Goal: Task Accomplishment & Management: Use online tool/utility

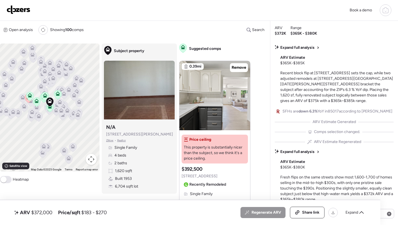
click at [22, 14] on link at bounding box center [19, 10] width 24 height 10
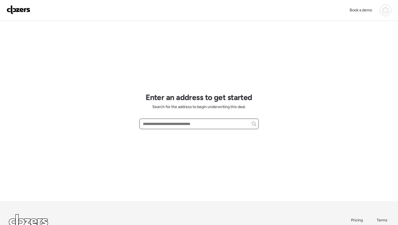
click at [194, 126] on input "text" at bounding box center [199, 124] width 115 height 8
paste input "**********"
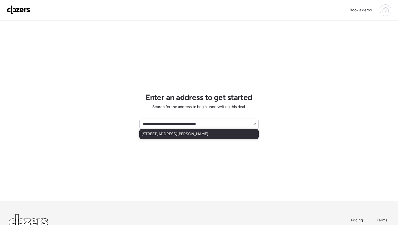
click at [191, 136] on span "4741 W Annette Cir, Glendale, AZ, 85308" at bounding box center [175, 134] width 67 height 6
type input "**********"
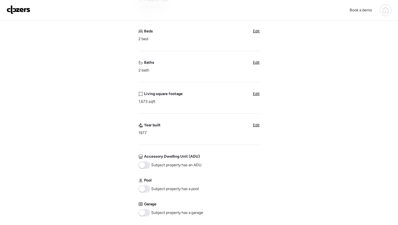
scroll to position [104, 0]
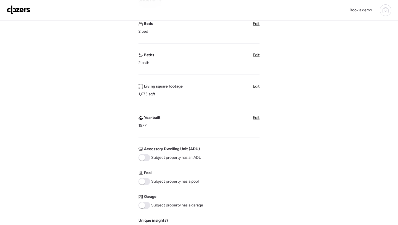
click at [148, 207] on span at bounding box center [145, 204] width 12 height 7
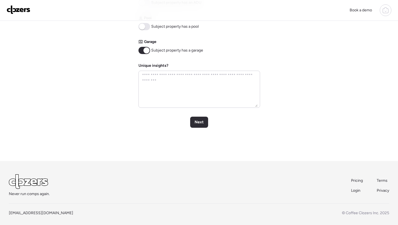
scroll to position [263, 0]
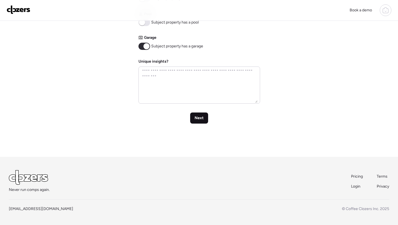
click at [207, 118] on div "Next" at bounding box center [199, 117] width 18 height 11
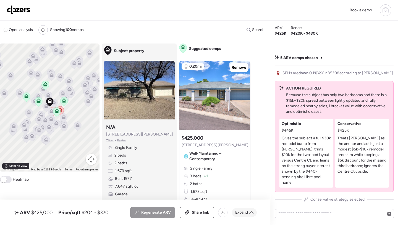
click at [239, 209] on span "Expand" at bounding box center [241, 212] width 13 height 6
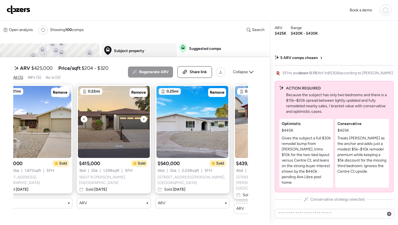
scroll to position [0, 162]
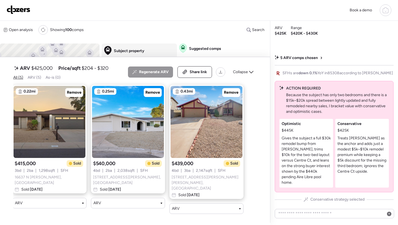
click at [46, 71] on span "$425,000" at bounding box center [42, 68] width 22 height 7
copy span "425,000"
click at [193, 75] on span "Share link" at bounding box center [198, 72] width 17 height 6
click at [14, 9] on img at bounding box center [19, 9] width 24 height 9
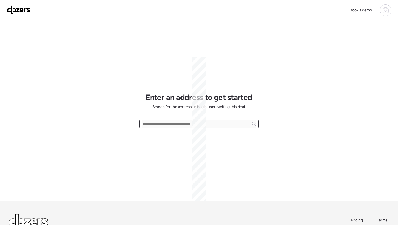
click at [165, 125] on input "text" at bounding box center [199, 124] width 115 height 8
paste input "**********"
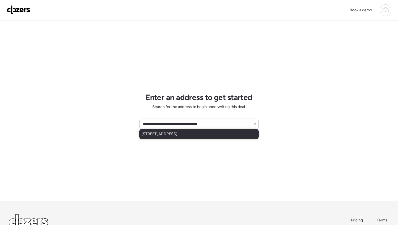
click at [169, 132] on span "[STREET_ADDRESS]" at bounding box center [160, 134] width 36 height 6
type input "**********"
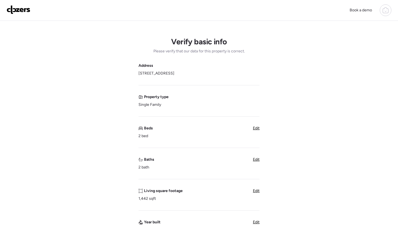
click at [253, 125] on div "Address [STREET_ADDRESS] Property type Single Family Beds 2 bed Edit Baths 2 ba…" at bounding box center [199, 215] width 121 height 304
click at [255, 126] on span "Edit" at bounding box center [256, 128] width 7 height 5
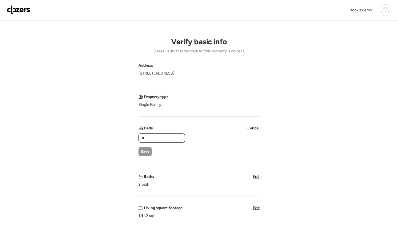
click at [169, 138] on input "*" at bounding box center [161, 138] width 41 height 8
type input "*"
click at [147, 154] on span "Save" at bounding box center [145, 152] width 9 height 6
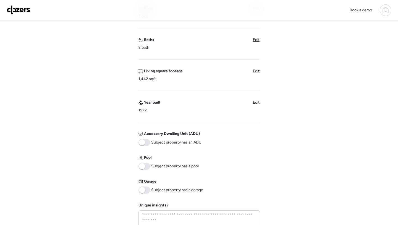
scroll to position [263, 0]
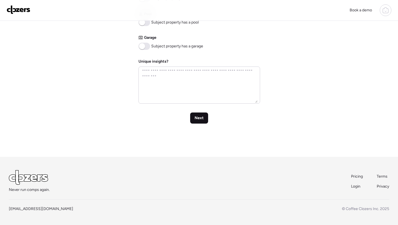
click at [200, 120] on span "Next" at bounding box center [199, 118] width 9 height 6
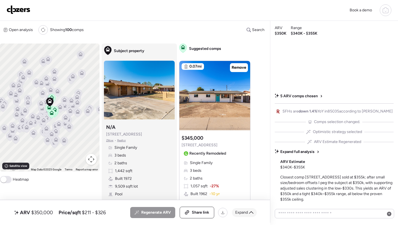
click at [250, 213] on icon at bounding box center [251, 212] width 4 height 2
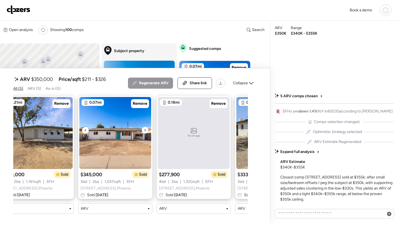
scroll to position [0, 162]
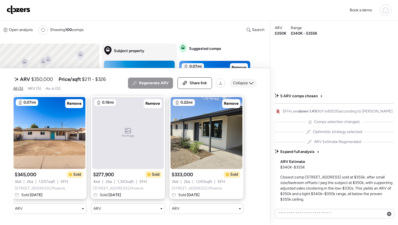
click at [238, 84] on span "Collapse" at bounding box center [240, 83] width 15 height 6
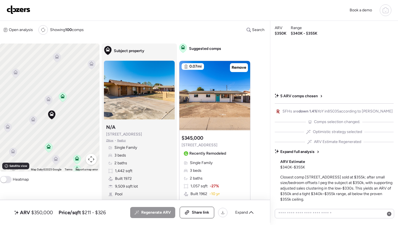
click at [50, 100] on icon at bounding box center [49, 100] width 4 height 2
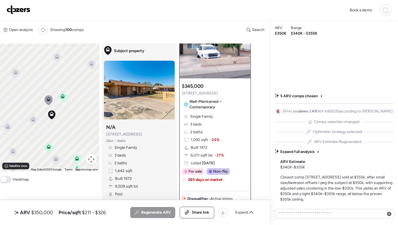
scroll to position [37, 0]
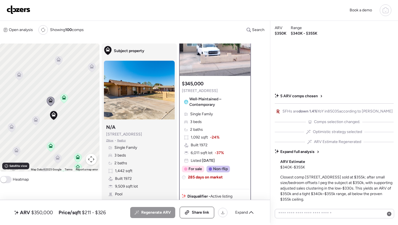
click at [37, 124] on icon at bounding box center [35, 120] width 7 height 9
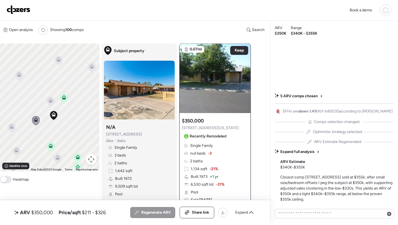
scroll to position [0, 0]
click at [19, 75] on icon at bounding box center [19, 74] width 4 height 4
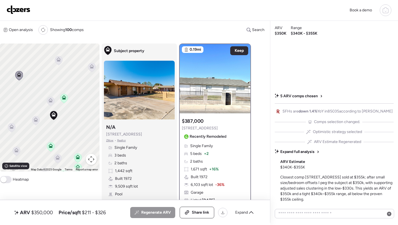
click at [58, 63] on icon at bounding box center [58, 60] width 7 height 9
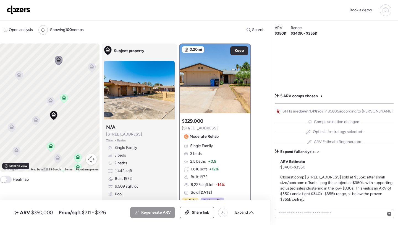
click at [12, 128] on icon at bounding box center [12, 128] width 4 height 2
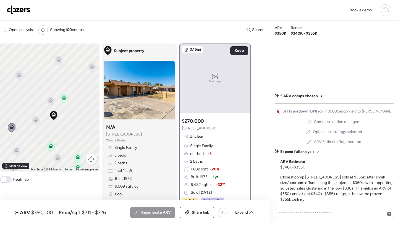
click at [16, 154] on icon at bounding box center [16, 151] width 7 height 9
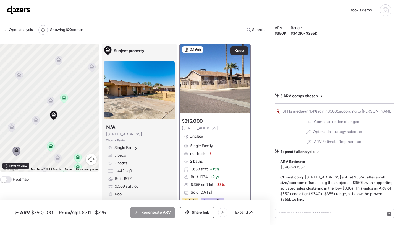
click at [46, 211] on span "$350,000" at bounding box center [42, 212] width 22 height 7
copy span "350,000"
click at [26, 13] on img at bounding box center [19, 9] width 24 height 9
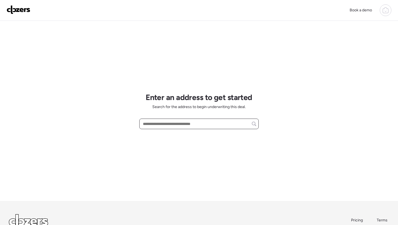
click at [177, 126] on input "text" at bounding box center [199, 124] width 115 height 8
paste input "**********"
click at [177, 126] on input "**********" at bounding box center [199, 124] width 115 height 8
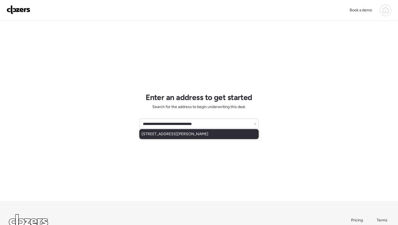
click at [177, 135] on span "[STREET_ADDRESS][PERSON_NAME]" at bounding box center [175, 134] width 67 height 6
type input "**********"
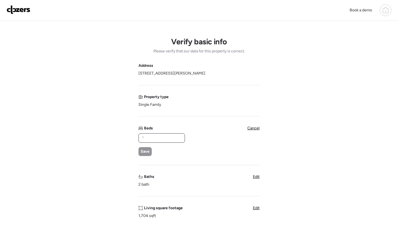
click at [148, 139] on input "text" at bounding box center [161, 138] width 41 height 8
type input "*"
click at [144, 150] on span "Save" at bounding box center [145, 152] width 9 height 6
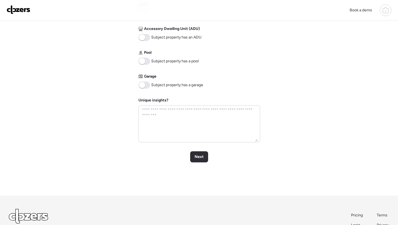
scroll to position [228, 0]
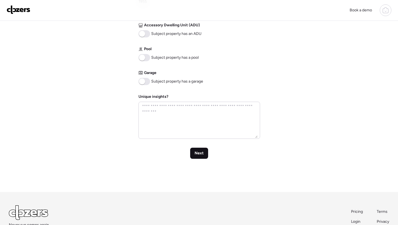
click at [198, 154] on span "Next" at bounding box center [199, 153] width 9 height 6
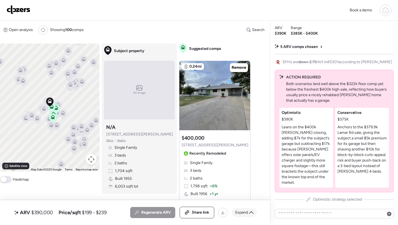
click at [240, 210] on span "Expand" at bounding box center [241, 212] width 13 height 6
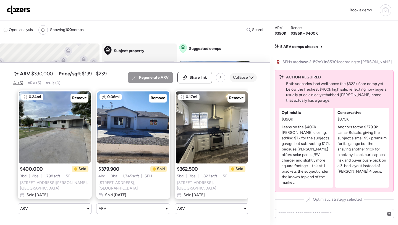
click at [238, 80] on span "Collapse" at bounding box center [240, 78] width 15 height 6
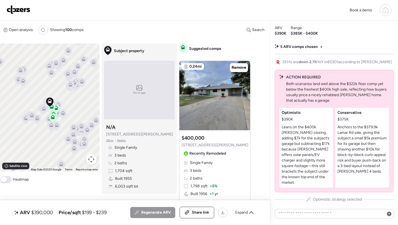
click at [47, 212] on span "$390,000" at bounding box center [42, 212] width 22 height 7
copy span "390,000"
click at [202, 209] on span "Share link" at bounding box center [200, 212] width 17 height 6
click at [23, 12] on img at bounding box center [19, 9] width 24 height 9
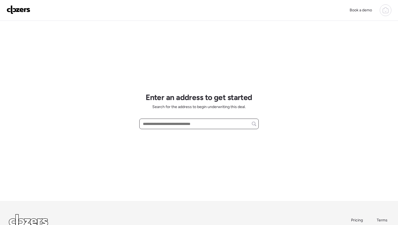
click at [165, 126] on input "text" at bounding box center [199, 124] width 115 height 8
paste input "**********"
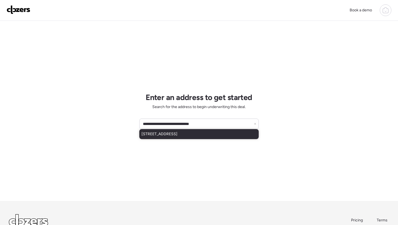
click at [172, 135] on span "[STREET_ADDRESS]" at bounding box center [160, 134] width 36 height 6
type input "**********"
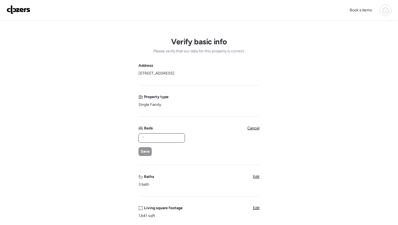
click at [162, 136] on input "text" at bounding box center [161, 138] width 41 height 8
type input "*"
click at [148, 151] on span "Save" at bounding box center [145, 152] width 9 height 6
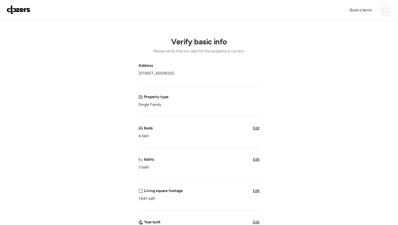
click at [256, 160] on span "Edit" at bounding box center [256, 159] width 7 height 5
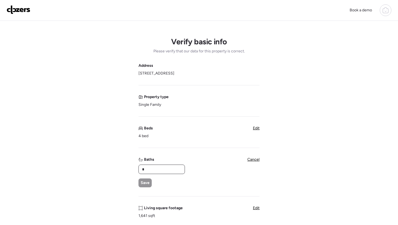
click at [168, 169] on input "*" at bounding box center [161, 169] width 41 height 8
type input "***"
click at [149, 184] on span "Save" at bounding box center [145, 183] width 9 height 6
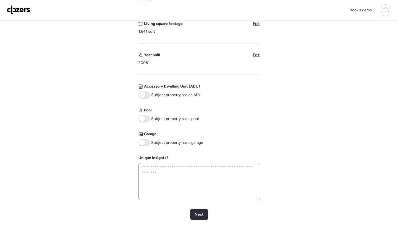
scroll to position [176, 0]
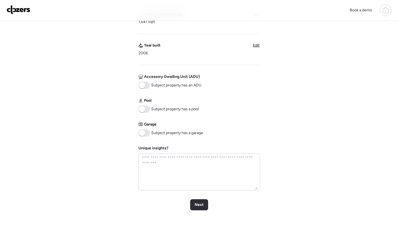
click at [146, 131] on span at bounding box center [145, 132] width 12 height 7
click at [199, 204] on span "Next" at bounding box center [199, 205] width 9 height 6
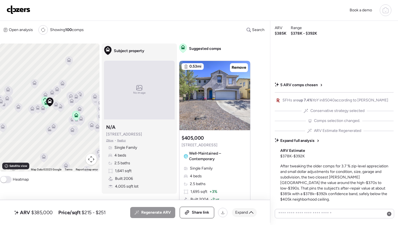
click at [246, 209] on span "Expand" at bounding box center [241, 212] width 13 height 6
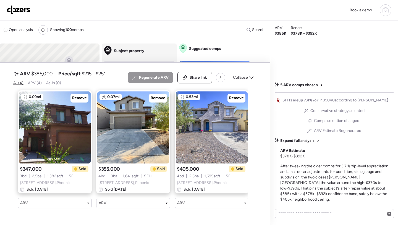
click at [242, 77] on div "Regenerate ARV Share link Collapse" at bounding box center [192, 78] width 129 height 12
click at [244, 82] on div "Collapse" at bounding box center [243, 77] width 27 height 9
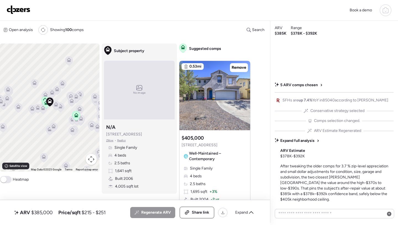
click at [44, 214] on span "$385,000" at bounding box center [42, 212] width 22 height 7
copy span "385,000"
click at [192, 213] on span "Share link" at bounding box center [200, 212] width 17 height 6
click at [20, 12] on img at bounding box center [19, 9] width 24 height 9
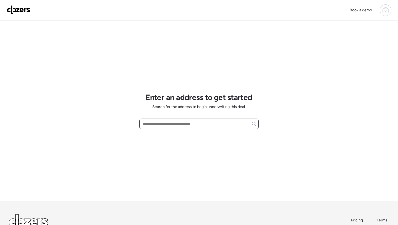
click at [159, 123] on input "text" at bounding box center [199, 124] width 115 height 8
paste input "**********"
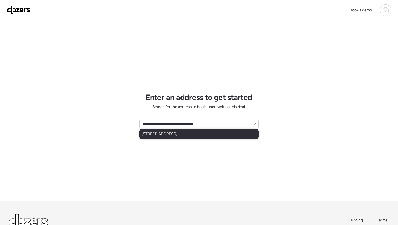
click at [169, 134] on span "[STREET_ADDRESS]" at bounding box center [160, 134] width 36 height 6
type input "**********"
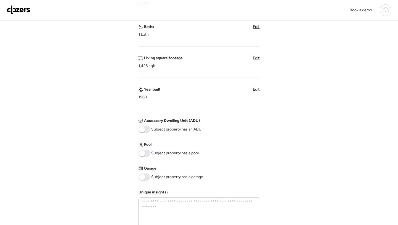
scroll to position [185, 0]
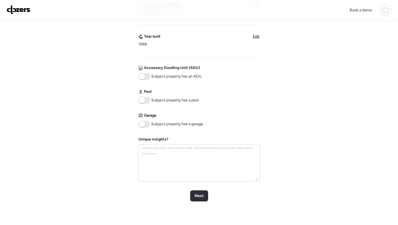
click at [142, 122] on span at bounding box center [142, 124] width 6 height 6
click at [205, 195] on div "Next" at bounding box center [199, 195] width 18 height 11
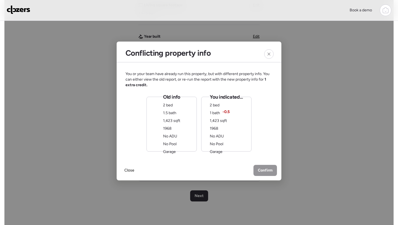
click at [184, 129] on div "Old info 2 bed 1.5 bath 1,423 sqft 1968 No ADU No Pool Garage" at bounding box center [172, 124] width 50 height 55
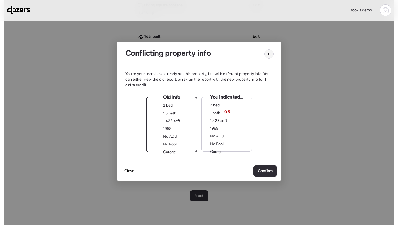
click at [270, 56] on icon at bounding box center [269, 54] width 4 height 4
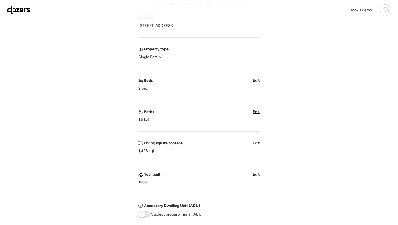
scroll to position [59, 0]
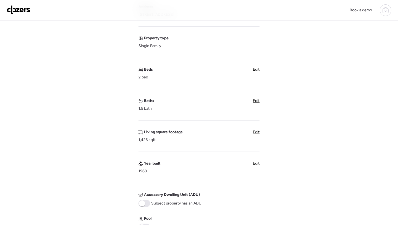
click at [256, 102] on span "Edit" at bounding box center [256, 100] width 7 height 5
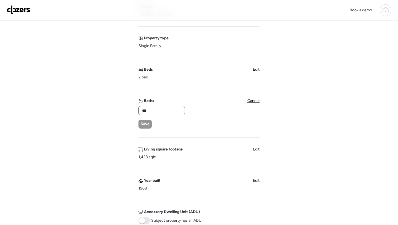
click at [160, 112] on input "***" at bounding box center [161, 111] width 41 height 8
type input "****"
click at [148, 125] on span "Save" at bounding box center [145, 124] width 9 height 6
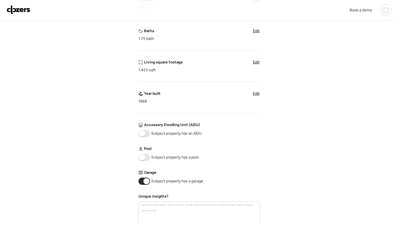
scroll to position [263, 0]
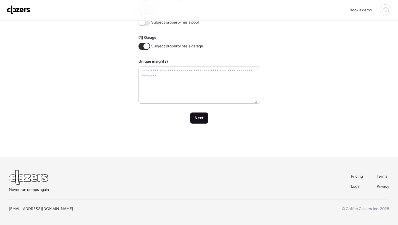
click at [193, 116] on div "Next" at bounding box center [199, 117] width 18 height 11
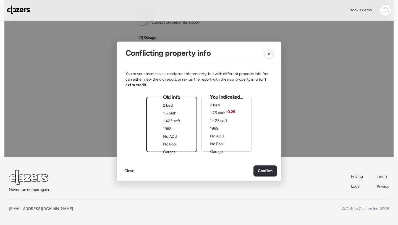
click at [218, 121] on span "1,423 sqft" at bounding box center [218, 120] width 17 height 5
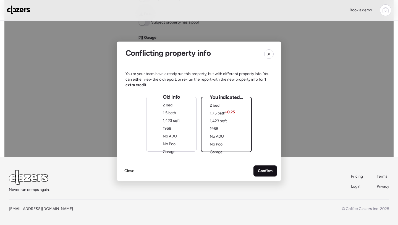
click at [264, 170] on span "Confirm" at bounding box center [265, 171] width 15 height 6
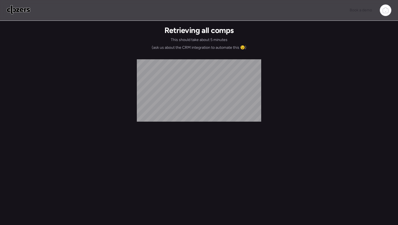
scroll to position [0, 0]
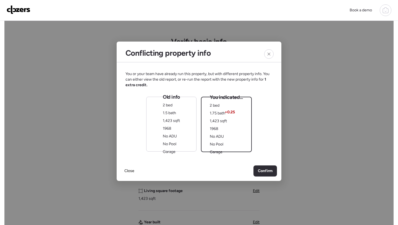
click at [182, 122] on div "Old info 2 bed 1.5 bath 1,423 sqft 1968 No ADU No Pool Garage" at bounding box center [171, 124] width 50 height 55
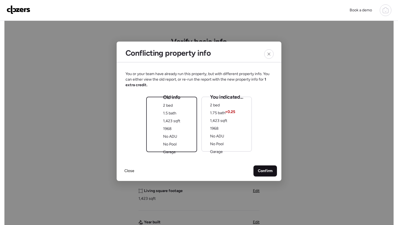
click at [269, 172] on span "Confirm" at bounding box center [265, 171] width 15 height 6
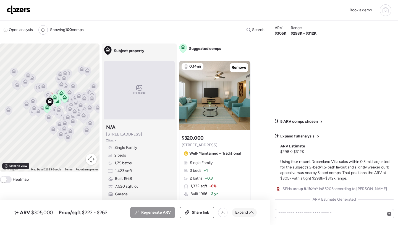
click at [247, 214] on span "Expand" at bounding box center [241, 212] width 13 height 6
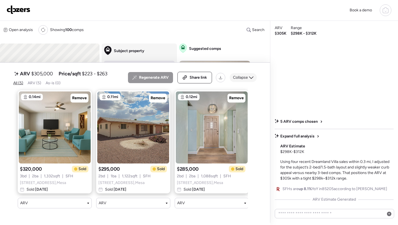
click at [243, 80] on span "Collapse" at bounding box center [240, 78] width 15 height 6
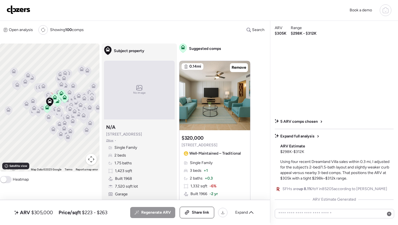
click at [49, 211] on span "$305,000" at bounding box center [42, 212] width 22 height 7
copy span "305,000"
click at [192, 214] on span "Share link" at bounding box center [200, 212] width 17 height 6
click at [23, 7] on img at bounding box center [19, 9] width 24 height 9
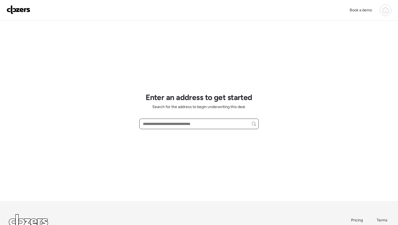
click at [168, 123] on input "text" at bounding box center [199, 124] width 115 height 8
paste input "**********"
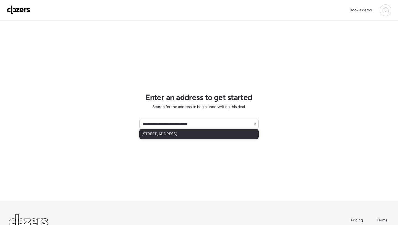
click at [168, 134] on span "[STREET_ADDRESS]" at bounding box center [160, 134] width 36 height 6
type input "**********"
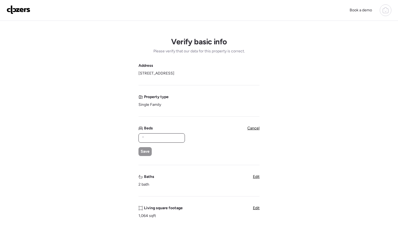
click at [173, 138] on input "text" at bounding box center [161, 138] width 41 height 8
type input "*"
click at [144, 159] on div "Address [STREET_ADDRESS] Property type Single Family Beds * Save Cancel Baths 2…" at bounding box center [199, 223] width 121 height 321
click at [145, 154] on span "Save" at bounding box center [145, 152] width 9 height 6
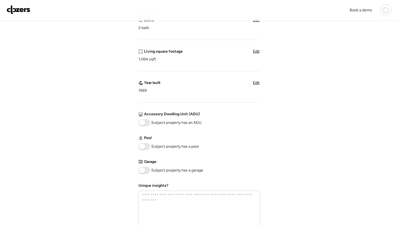
scroll to position [209, 0]
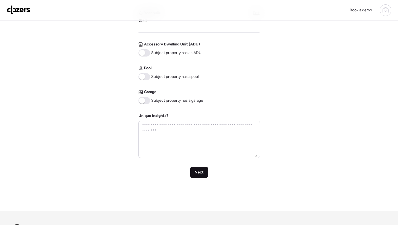
click at [200, 173] on span "Next" at bounding box center [199, 172] width 9 height 6
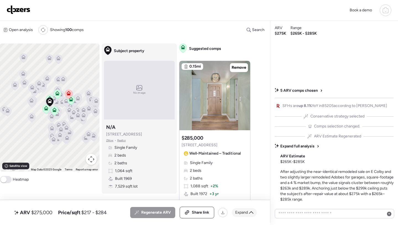
click at [252, 213] on icon at bounding box center [251, 212] width 4 height 4
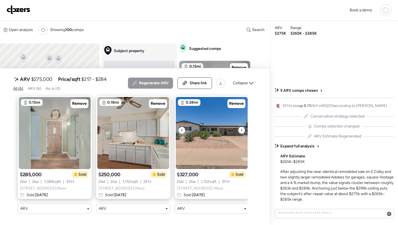
scroll to position [0, 241]
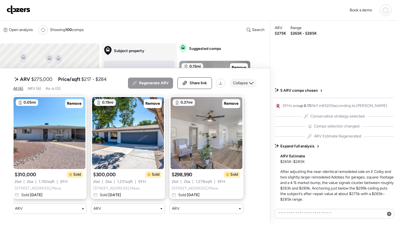
click at [248, 84] on div "Collapse" at bounding box center [243, 83] width 27 height 9
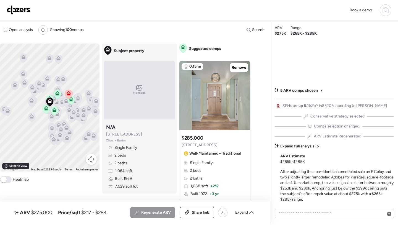
click at [40, 214] on span "$275,000" at bounding box center [41, 212] width 21 height 7
copy span "275,000"
click at [188, 213] on icon at bounding box center [187, 212] width 5 height 4
click at [23, 9] on img at bounding box center [19, 9] width 24 height 9
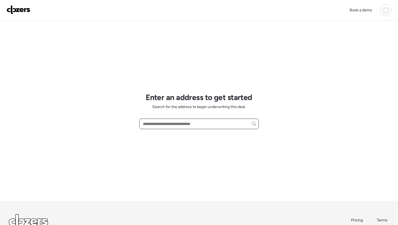
click at [165, 123] on input "text" at bounding box center [199, 124] width 115 height 8
paste input "**********"
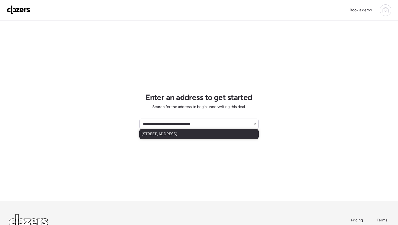
click at [165, 135] on span "[STREET_ADDRESS]" at bounding box center [160, 134] width 36 height 6
type input "**********"
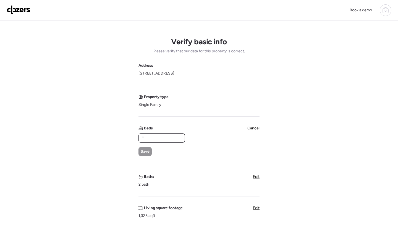
click at [158, 134] on input "text" at bounding box center [161, 138] width 41 height 8
type input "*"
click at [144, 154] on span "Save" at bounding box center [145, 152] width 9 height 6
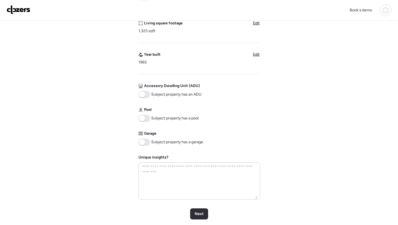
scroll to position [204, 0]
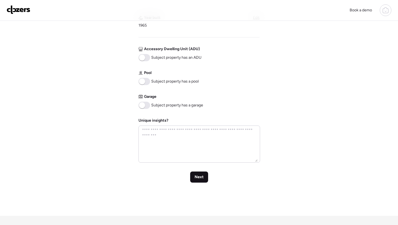
click at [196, 178] on span "Next" at bounding box center [199, 177] width 9 height 6
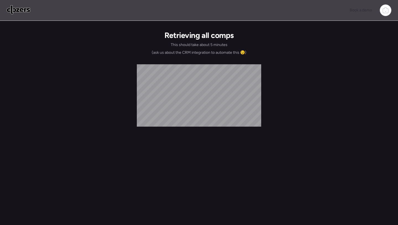
scroll to position [0, 0]
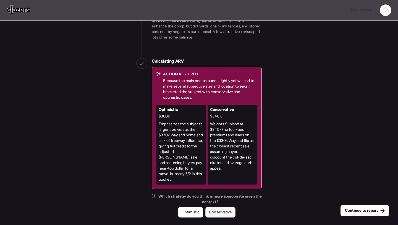
click at [226, 212] on span "Conservative" at bounding box center [220, 212] width 23 height 6
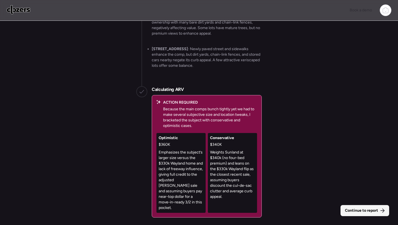
click at [362, 211] on span "Continue to report" at bounding box center [361, 210] width 33 height 6
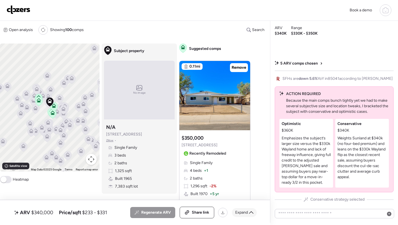
click at [253, 212] on icon at bounding box center [251, 212] width 4 height 4
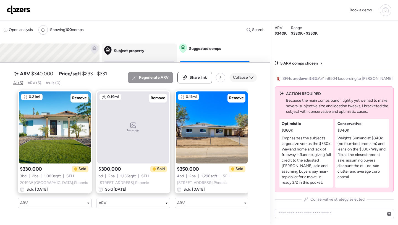
click at [247, 79] on div "Collapse" at bounding box center [243, 77] width 27 height 9
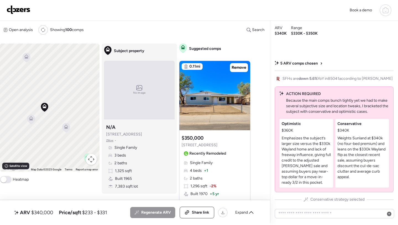
click at [31, 122] on icon at bounding box center [30, 119] width 7 height 9
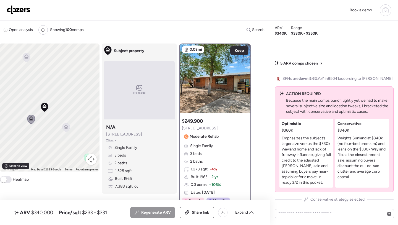
click at [67, 131] on icon at bounding box center [66, 127] width 7 height 9
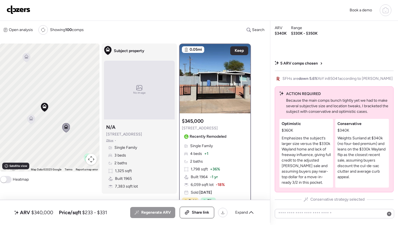
drag, startPoint x: 27, startPoint y: 90, endPoint x: 31, endPoint y: 99, distance: 10.6
click at [31, 99] on div "To activate drag with keyboard, press Alt + Enter. Once in keyboard drag state,…" at bounding box center [50, 107] width 100 height 128
click at [34, 71] on icon at bounding box center [33, 70] width 4 height 2
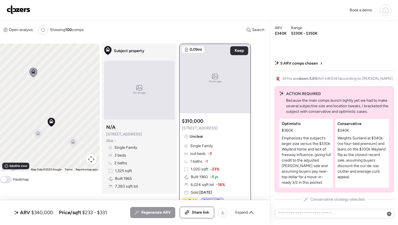
click at [190, 128] on span "5236 S 18th Ave" at bounding box center [200, 128] width 36 height 6
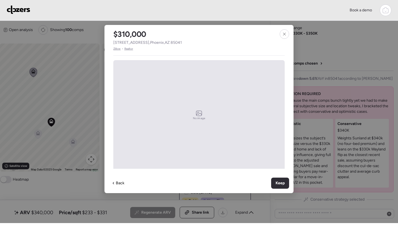
click at [190, 128] on div "No image" at bounding box center [199, 115] width 172 height 111
click at [145, 40] on span "5236 S 18th Ave , Phoenix , AZ 85041" at bounding box center [147, 43] width 69 height 6
click at [144, 42] on span "5236 S 18th Ave , Phoenix , AZ 85041" at bounding box center [147, 43] width 69 height 6
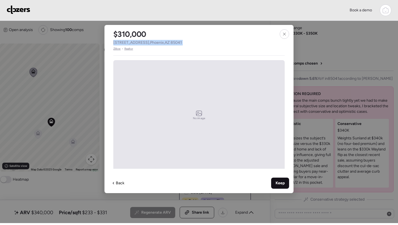
click at [285, 187] on div "Keep" at bounding box center [280, 182] width 18 height 11
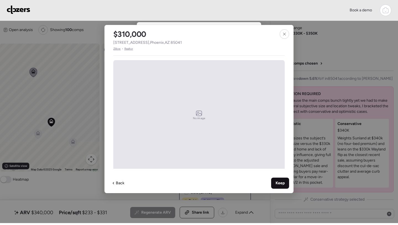
click at [282, 184] on span "Keep" at bounding box center [280, 183] width 9 height 6
click at [284, 182] on span "Keep" at bounding box center [280, 183] width 9 height 6
click at [286, 34] on icon at bounding box center [284, 34] width 4 height 4
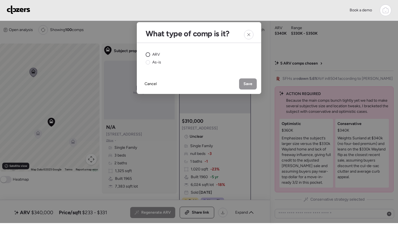
click at [159, 52] on span "ARV" at bounding box center [156, 55] width 8 height 6
click at [251, 83] on span "Save" at bounding box center [248, 84] width 9 height 6
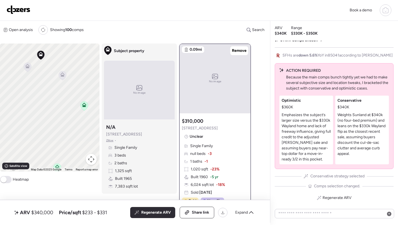
drag, startPoint x: 68, startPoint y: 133, endPoint x: 58, endPoint y: 58, distance: 75.1
click at [58, 58] on div "To activate drag with keyboard, press Alt + Enter. Once in keyboard drag state,…" at bounding box center [50, 107] width 100 height 128
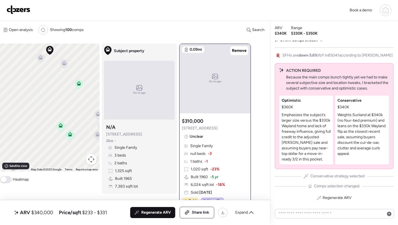
click at [160, 213] on span "Regenerate ARV" at bounding box center [156, 212] width 30 height 6
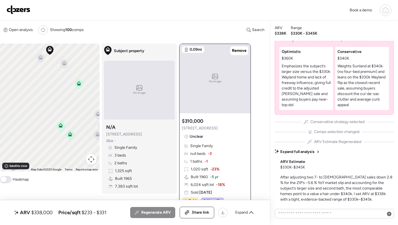
click at [48, 213] on span "$338,000" at bounding box center [42, 212] width 22 height 7
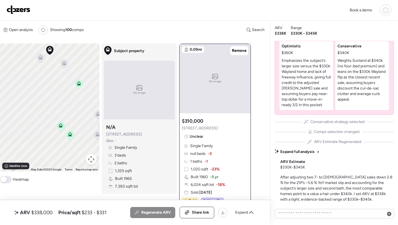
click at [48, 213] on span "$338,000" at bounding box center [42, 212] width 22 height 7
copy span "338,000"
click at [202, 214] on span "Share link" at bounding box center [200, 212] width 17 height 6
click at [18, 13] on img at bounding box center [19, 9] width 24 height 9
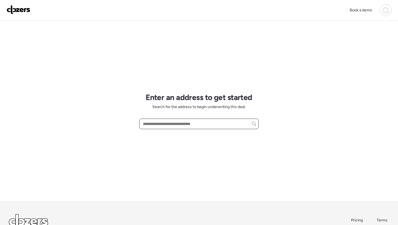
click at [171, 126] on input "text" at bounding box center [199, 124] width 115 height 8
paste input "**********"
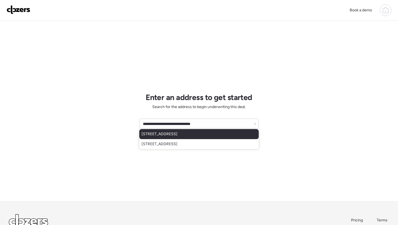
click at [174, 132] on span "[STREET_ADDRESS]" at bounding box center [160, 134] width 36 height 6
type input "**********"
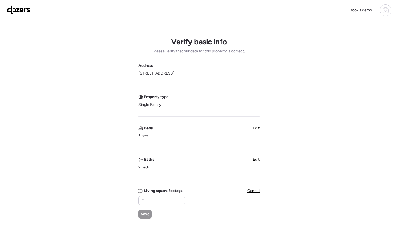
click at [260, 160] on div "Verify basic info Please verify that our data for this property is correct. Add…" at bounding box center [199, 229] width 390 height 416
click at [154, 201] on input "text" at bounding box center [161, 200] width 41 height 8
paste input "*****"
click at [145, 202] on input "*****" at bounding box center [161, 200] width 41 height 8
type input "****"
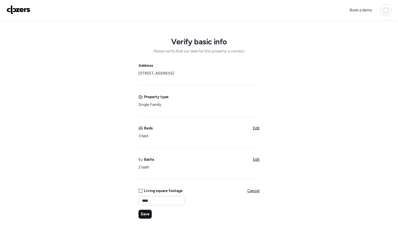
click at [145, 215] on span "Save" at bounding box center [145, 214] width 9 height 6
click at [258, 157] on span "Edit" at bounding box center [256, 159] width 7 height 5
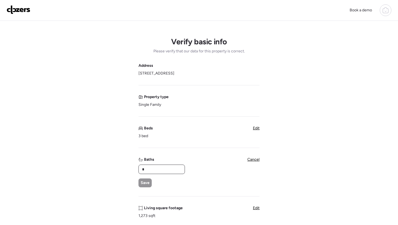
click at [172, 172] on input "*" at bounding box center [161, 169] width 41 height 8
type input "***"
click at [143, 182] on span "Save" at bounding box center [145, 183] width 9 height 6
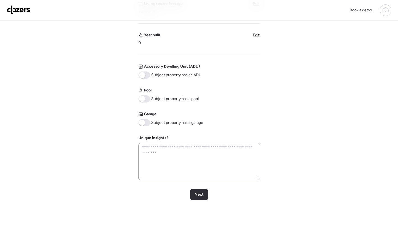
scroll to position [189, 0]
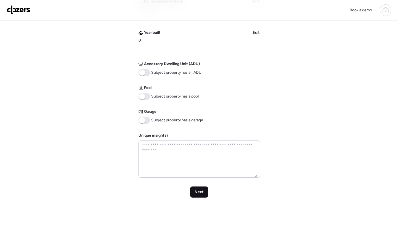
click at [202, 191] on span "Next" at bounding box center [199, 192] width 9 height 6
click at [254, 32] on span "Edit" at bounding box center [256, 32] width 7 height 5
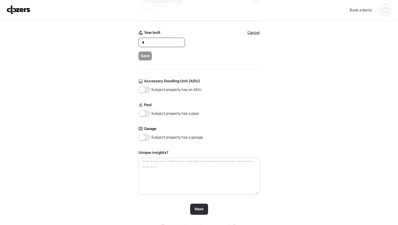
click at [161, 45] on input "*" at bounding box center [161, 42] width 41 height 8
paste input "***"
type input "****"
click at [142, 55] on span "Save" at bounding box center [145, 56] width 9 height 6
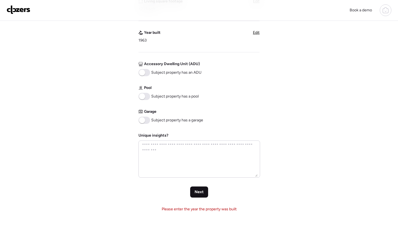
click at [203, 196] on div "Next" at bounding box center [199, 191] width 18 height 11
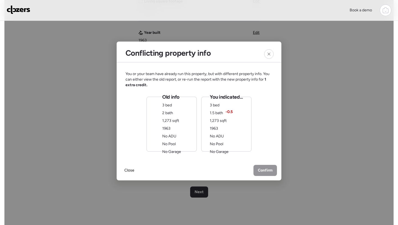
click at [234, 144] on div "You indicated... 3 bed 1.5 bath -0.5 1,273 sqft 1963 No ADU No Pool No Garage" at bounding box center [226, 124] width 33 height 61
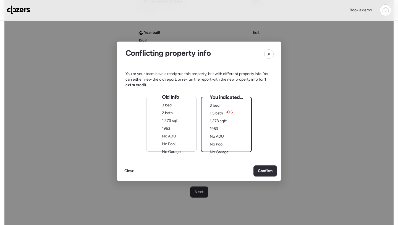
click at [267, 176] on div "Close Confirm" at bounding box center [199, 171] width 165 height 20
click at [267, 175] on div "Confirm" at bounding box center [266, 170] width 24 height 11
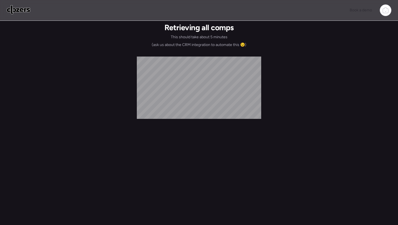
scroll to position [0, 0]
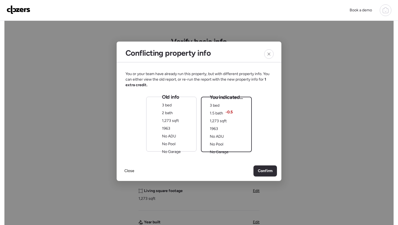
click at [174, 137] on span "No ADU" at bounding box center [169, 136] width 14 height 5
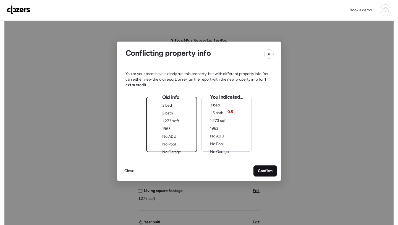
click at [254, 169] on div "Confirm" at bounding box center [266, 170] width 24 height 11
click at [261, 171] on span "Confirm" at bounding box center [265, 171] width 15 height 6
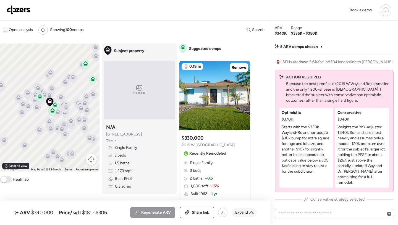
click at [241, 213] on span "Expand" at bounding box center [241, 212] width 13 height 6
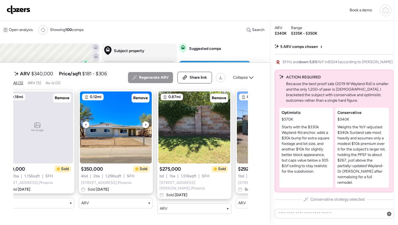
scroll to position [0, 162]
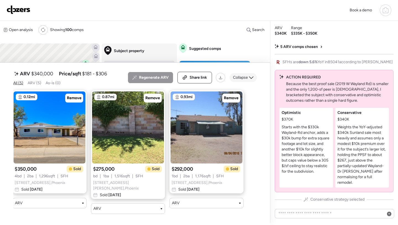
click at [253, 80] on icon at bounding box center [251, 77] width 4 height 4
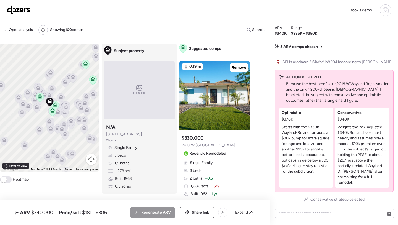
click at [44, 214] on span "$340,000" at bounding box center [42, 212] width 22 height 7
copy span "340,000"
click at [199, 213] on span "Share link" at bounding box center [200, 212] width 17 height 6
click at [28, 12] on img at bounding box center [19, 9] width 24 height 9
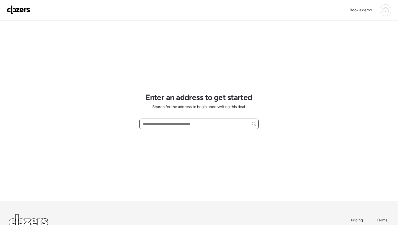
click at [171, 124] on input "text" at bounding box center [199, 124] width 115 height 8
paste input "**********"
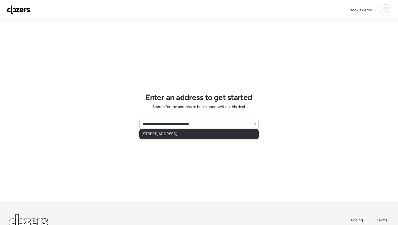
click at [171, 135] on span "[STREET_ADDRESS]" at bounding box center [160, 134] width 36 height 6
type input "**********"
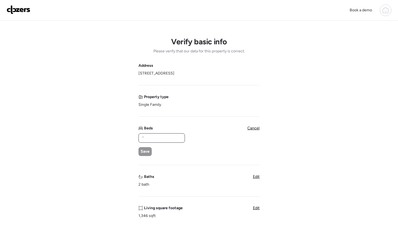
click at [155, 137] on input "text" at bounding box center [161, 138] width 41 height 8
type input "*"
click at [142, 153] on span "Save" at bounding box center [145, 152] width 9 height 6
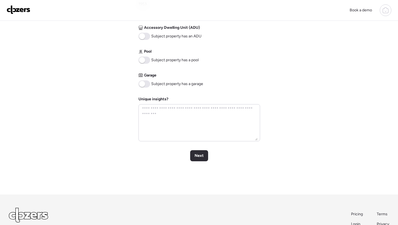
scroll to position [263, 0]
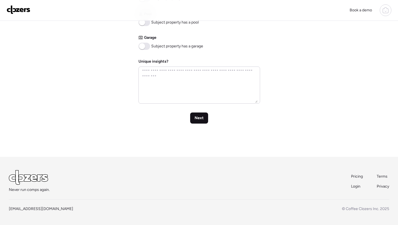
click at [193, 121] on div "Next" at bounding box center [199, 117] width 18 height 11
click at [202, 115] on span "Next" at bounding box center [199, 118] width 9 height 6
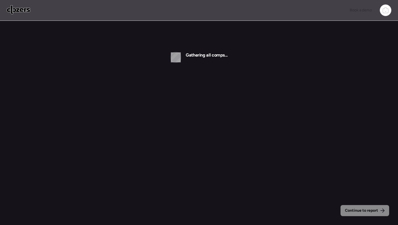
click at [26, 13] on img at bounding box center [19, 9] width 24 height 9
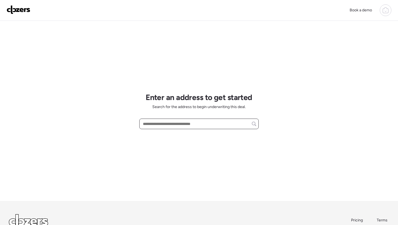
click at [187, 126] on input "text" at bounding box center [199, 124] width 115 height 8
paste input "**********"
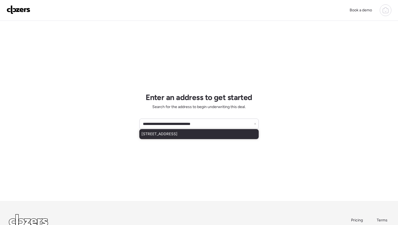
click at [177, 135] on span "[STREET_ADDRESS]" at bounding box center [160, 134] width 36 height 6
type input "**********"
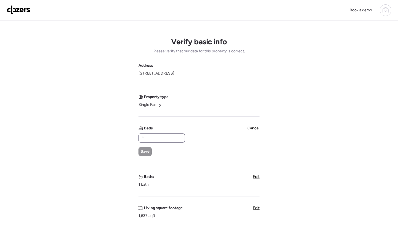
click at [159, 134] on div at bounding box center [162, 137] width 46 height 9
click at [154, 139] on input "text" at bounding box center [161, 138] width 41 height 8
type input "*"
click at [149, 147] on div "Save" at bounding box center [145, 151] width 13 height 9
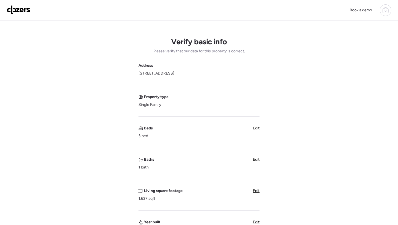
click at [254, 159] on span "Edit" at bounding box center [256, 159] width 7 height 5
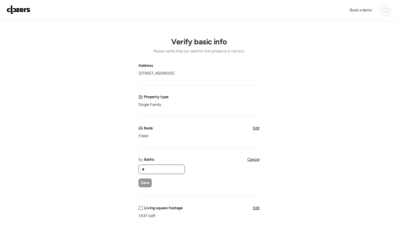
click at [156, 166] on input "*" at bounding box center [161, 169] width 41 height 8
type input "*"
click at [144, 183] on span "Save" at bounding box center [145, 183] width 9 height 6
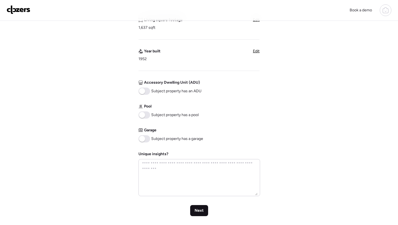
scroll to position [187, 0]
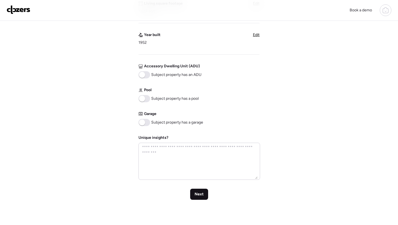
click at [198, 194] on span "Next" at bounding box center [199, 194] width 9 height 6
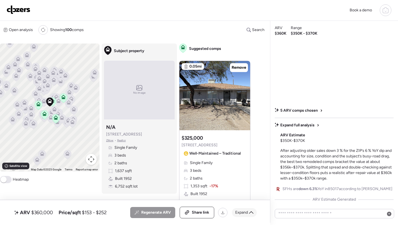
click at [245, 210] on span "Expand" at bounding box center [241, 212] width 13 height 6
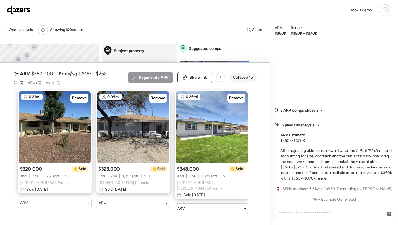
click at [243, 80] on span "Collapse" at bounding box center [240, 78] width 15 height 6
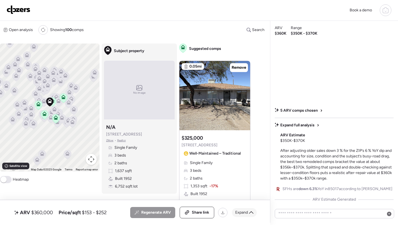
click at [244, 208] on div "Expand" at bounding box center [244, 212] width 25 height 9
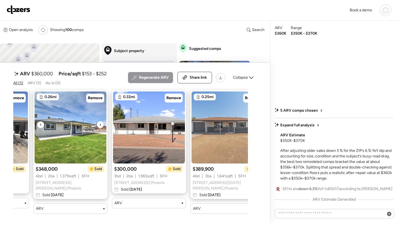
scroll to position [0, 162]
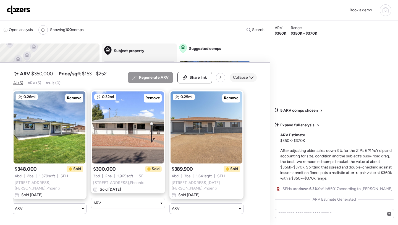
click at [246, 80] on span "Collapse" at bounding box center [240, 78] width 15 height 6
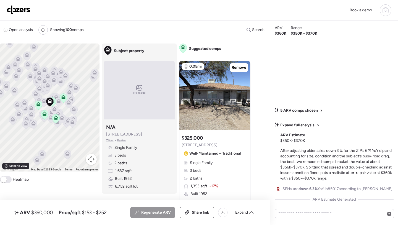
click at [37, 211] on span "$360,000" at bounding box center [42, 212] width 22 height 7
copy span "360,000"
click at [194, 211] on span "Share link" at bounding box center [200, 212] width 17 height 6
click at [22, 11] on img at bounding box center [19, 9] width 24 height 9
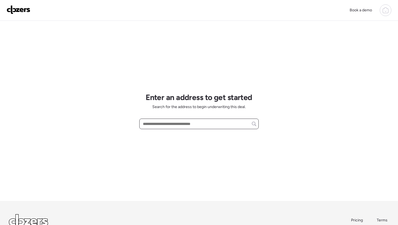
click at [178, 123] on input "text" at bounding box center [199, 124] width 115 height 8
paste input "**********"
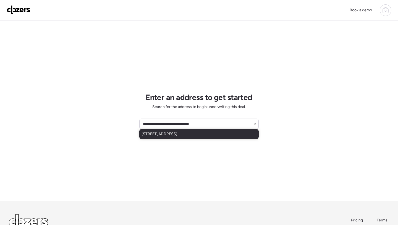
click at [178, 134] on span "[STREET_ADDRESS]" at bounding box center [160, 134] width 36 height 6
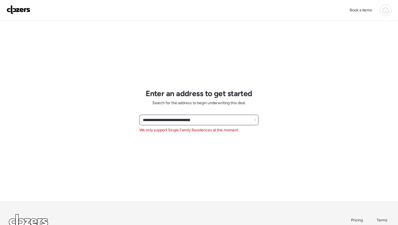
click at [158, 117] on input "**********" at bounding box center [199, 120] width 115 height 8
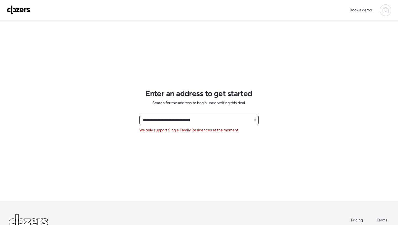
click at [158, 117] on input "**********" at bounding box center [199, 120] width 115 height 8
paste input "text"
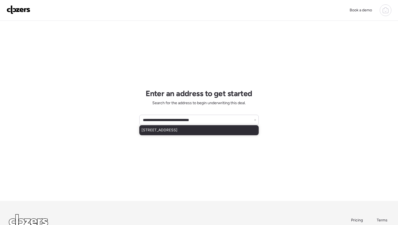
click at [160, 131] on span "[STREET_ADDRESS]" at bounding box center [160, 130] width 36 height 6
type input "**********"
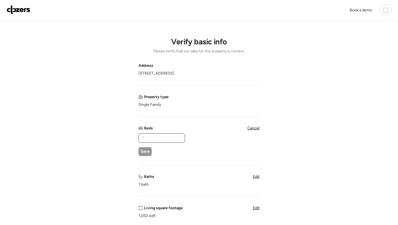
click at [157, 139] on input "text" at bounding box center [161, 138] width 41 height 8
type input "*"
click at [142, 153] on span "Save" at bounding box center [145, 152] width 9 height 6
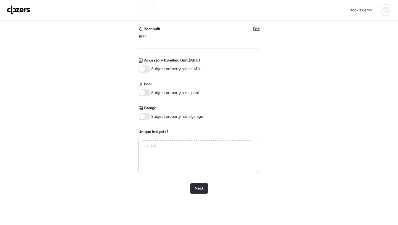
scroll to position [217, 0]
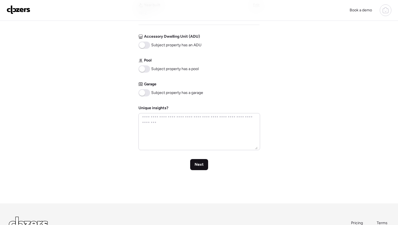
click at [199, 168] on div "Next" at bounding box center [199, 164] width 18 height 11
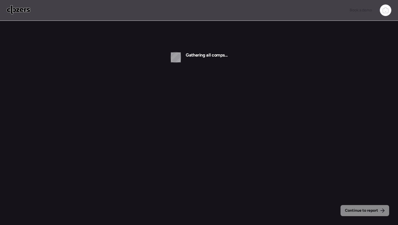
click at [22, 11] on img at bounding box center [19, 9] width 24 height 9
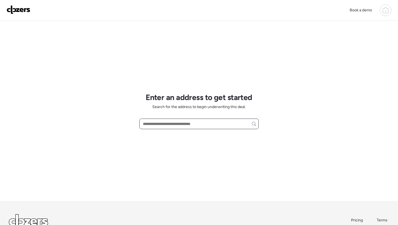
click at [178, 126] on input "text" at bounding box center [199, 124] width 115 height 8
paste input "**********"
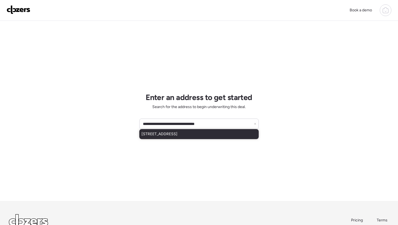
click at [174, 134] on span "[STREET_ADDRESS]" at bounding box center [160, 134] width 36 height 6
type input "**********"
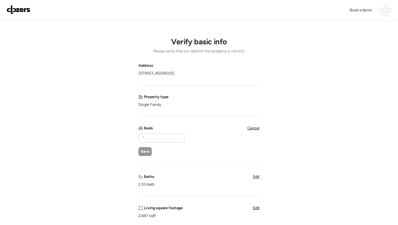
click at [143, 131] on div "Beds Save" at bounding box center [162, 140] width 46 height 30
click at [144, 135] on input "text" at bounding box center [161, 138] width 41 height 8
type input "*"
click at [144, 148] on div "Save" at bounding box center [145, 151] width 13 height 9
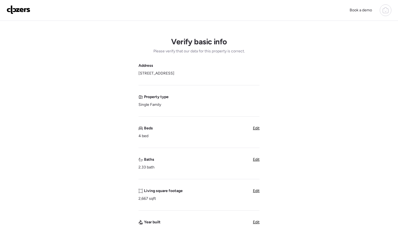
click at [258, 159] on span "Edit" at bounding box center [256, 159] width 7 height 5
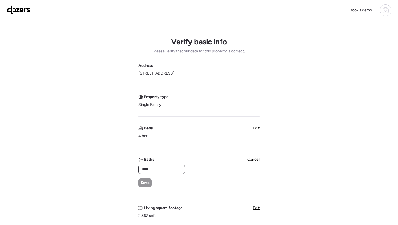
click at [170, 170] on input "****" at bounding box center [161, 169] width 41 height 8
type input "*"
click at [146, 180] on span "Save" at bounding box center [145, 183] width 9 height 6
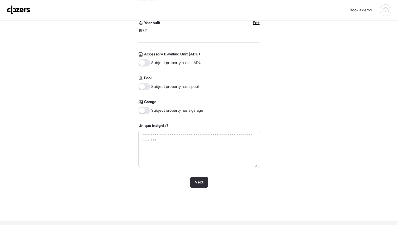
scroll to position [233, 0]
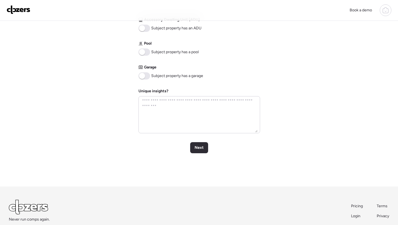
click at [148, 53] on span at bounding box center [145, 51] width 12 height 7
click at [143, 73] on span at bounding box center [145, 75] width 12 height 7
click at [202, 148] on span "Next" at bounding box center [199, 148] width 9 height 6
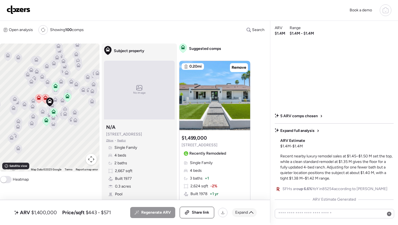
click at [248, 214] on span "Expand" at bounding box center [241, 212] width 13 height 6
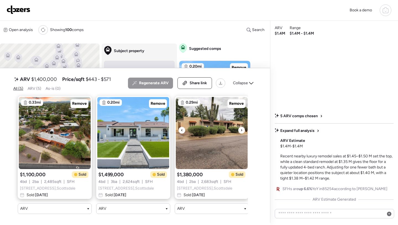
scroll to position [0, 162]
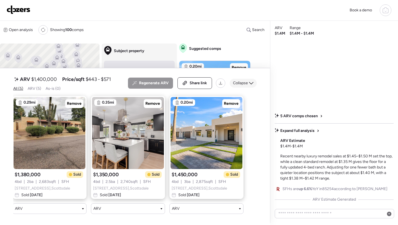
click at [248, 79] on div "Collapse" at bounding box center [243, 83] width 27 height 9
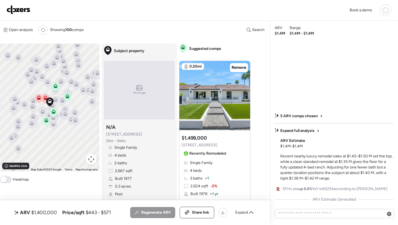
click at [49, 212] on span "$1,400,000" at bounding box center [43, 212] width 25 height 7
copy span "1,400,000"
click at [192, 211] on span "Share link" at bounding box center [200, 212] width 17 height 6
click at [25, 14] on img at bounding box center [19, 9] width 24 height 9
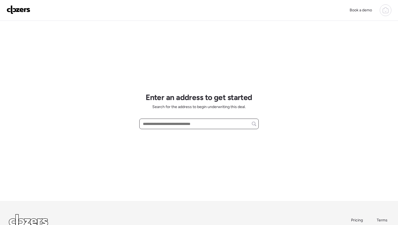
click at [176, 122] on input "text" at bounding box center [199, 124] width 115 height 8
paste input "**********"
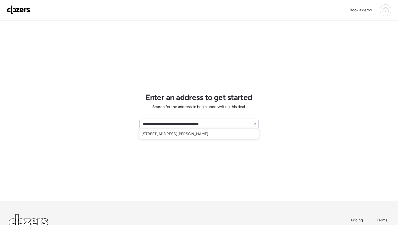
click at [172, 133] on span "[STREET_ADDRESS][PERSON_NAME]" at bounding box center [175, 134] width 67 height 6
type input "**********"
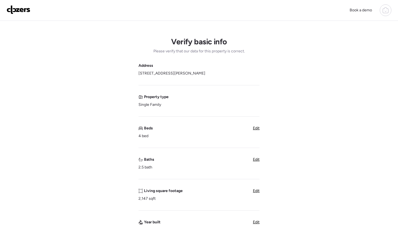
click at [256, 160] on span "Edit" at bounding box center [256, 159] width 7 height 5
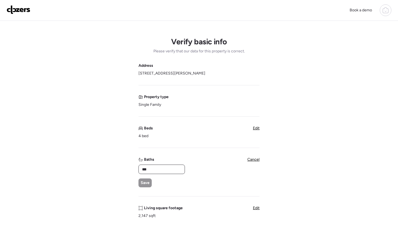
click at [154, 171] on input "***" at bounding box center [161, 169] width 41 height 8
type input "*"
click at [147, 180] on span "Save" at bounding box center [145, 183] width 9 height 6
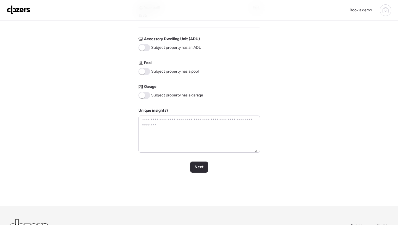
scroll to position [244, 0]
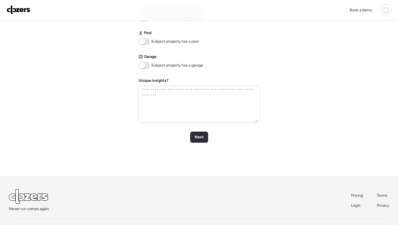
click at [146, 66] on span at bounding box center [145, 65] width 12 height 7
click at [199, 136] on span "Next" at bounding box center [199, 137] width 9 height 6
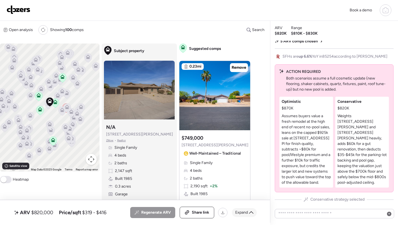
click at [239, 212] on span "Expand" at bounding box center [241, 212] width 13 height 6
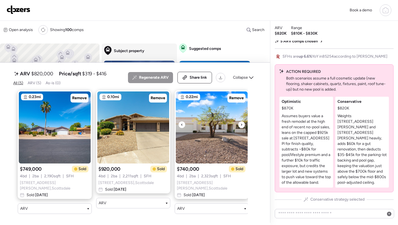
scroll to position [0, 162]
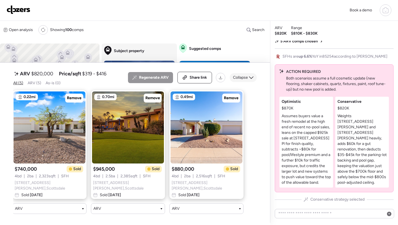
click at [246, 80] on span "Collapse" at bounding box center [240, 78] width 15 height 6
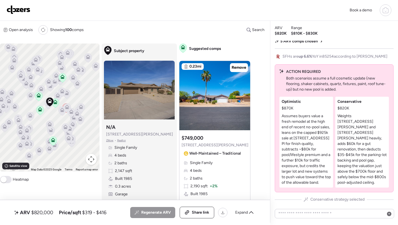
click at [42, 214] on span "$820,000" at bounding box center [42, 212] width 22 height 7
copy span "820,000"
click at [192, 210] on div "Share link" at bounding box center [197, 212] width 34 height 11
click at [25, 12] on img at bounding box center [19, 9] width 24 height 9
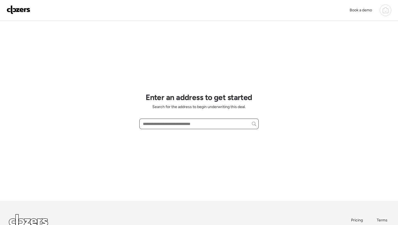
click at [153, 124] on input "text" at bounding box center [199, 124] width 115 height 8
paste input "**********"
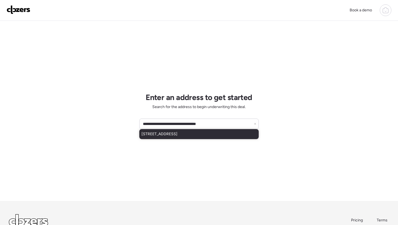
click at [167, 136] on span "[STREET_ADDRESS]" at bounding box center [160, 134] width 36 height 6
type input "**********"
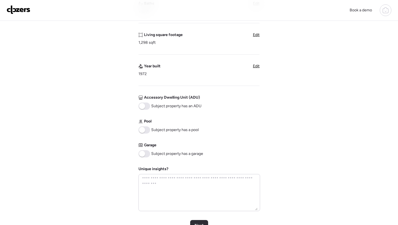
scroll to position [205, 0]
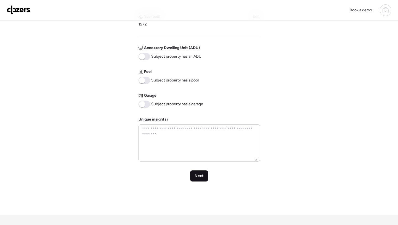
click at [200, 177] on span "Next" at bounding box center [199, 176] width 9 height 6
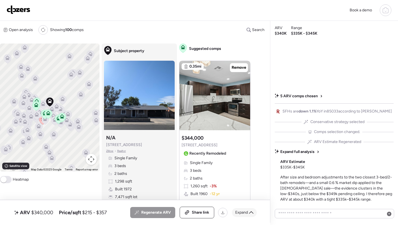
click at [245, 211] on span "Expand" at bounding box center [241, 212] width 13 height 6
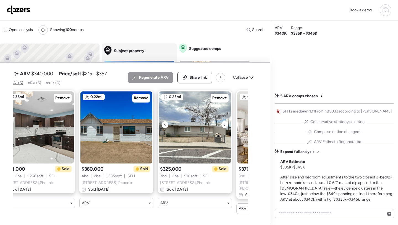
scroll to position [0, 241]
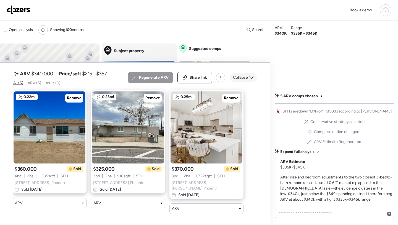
click at [252, 80] on icon at bounding box center [251, 77] width 4 height 4
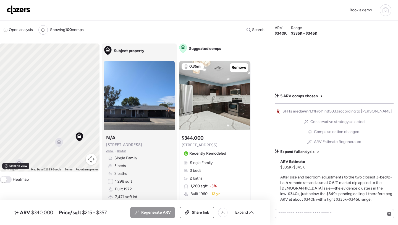
click at [60, 144] on icon at bounding box center [58, 142] width 7 height 9
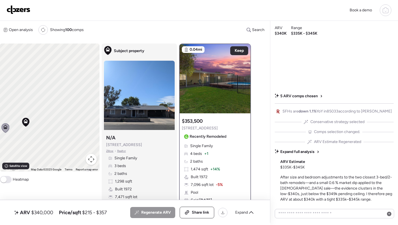
drag, startPoint x: 74, startPoint y: 150, endPoint x: 20, endPoint y: 136, distance: 55.9
click at [19, 136] on div "To activate drag with keyboard, press Alt + Enter. Once in keyboard drag state,…" at bounding box center [50, 107] width 100 height 128
drag, startPoint x: 20, startPoint y: 136, endPoint x: 69, endPoint y: 103, distance: 59.5
click at [69, 103] on div "To activate drag with keyboard, press Alt + Enter. Once in keyboard drag state,…" at bounding box center [50, 107] width 100 height 128
click at [42, 108] on icon at bounding box center [39, 107] width 7 height 9
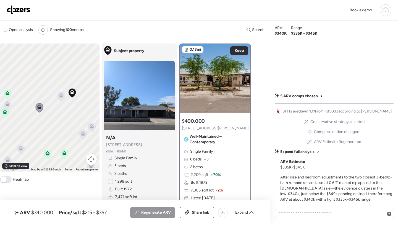
click at [45, 211] on span "$340,000" at bounding box center [42, 212] width 22 height 7
copy span "340,000"
click at [198, 211] on span "Share link" at bounding box center [200, 212] width 17 height 6
click at [20, 9] on img at bounding box center [19, 9] width 24 height 9
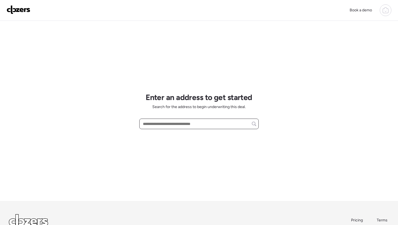
click at [163, 124] on input "text" at bounding box center [199, 124] width 115 height 8
paste input "**********"
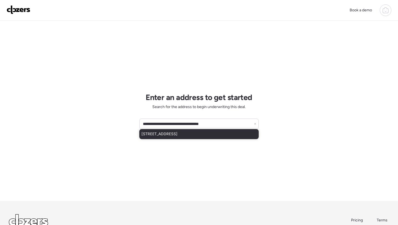
click at [163, 134] on span "[STREET_ADDRESS]" at bounding box center [160, 134] width 36 height 6
type input "**********"
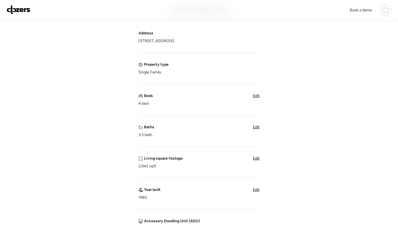
scroll to position [35, 0]
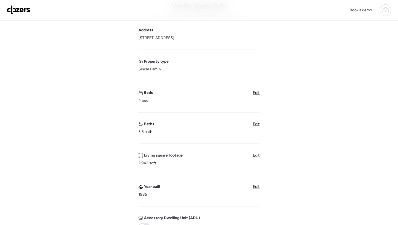
click at [254, 126] on span "Edit" at bounding box center [256, 123] width 7 height 5
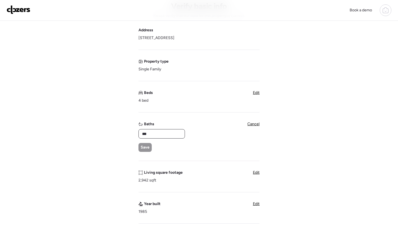
click at [167, 136] on input "***" at bounding box center [161, 134] width 41 height 8
type input "*"
click at [151, 148] on div "Save" at bounding box center [145, 147] width 13 height 9
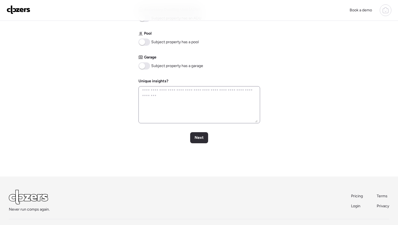
scroll to position [251, 0]
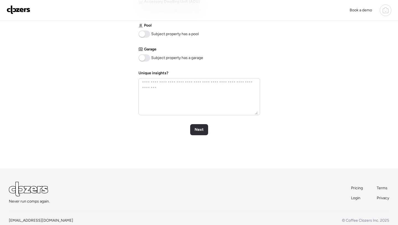
click at [150, 56] on span at bounding box center [145, 57] width 12 height 7
click at [149, 34] on span at bounding box center [145, 33] width 12 height 7
click at [200, 130] on span "Next" at bounding box center [199, 130] width 9 height 6
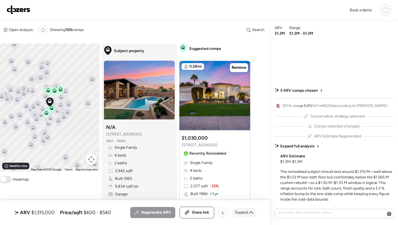
click at [239, 214] on span "Expand" at bounding box center [241, 212] width 13 height 6
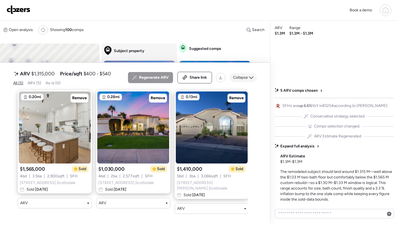
click at [247, 80] on span "Collapse" at bounding box center [240, 78] width 15 height 6
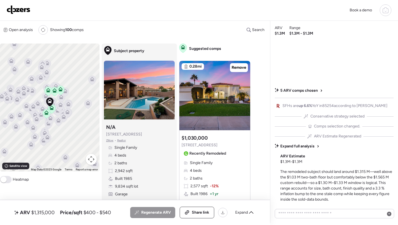
click at [45, 209] on span "$1,315,000" at bounding box center [42, 212] width 23 height 7
copy span "1,315,000"
click at [190, 207] on div "Share link" at bounding box center [197, 212] width 34 height 11
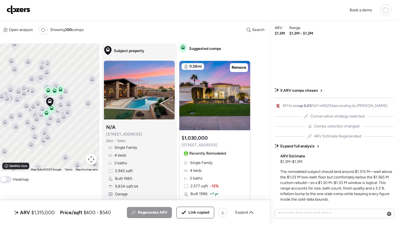
click at [27, 12] on img at bounding box center [19, 9] width 24 height 9
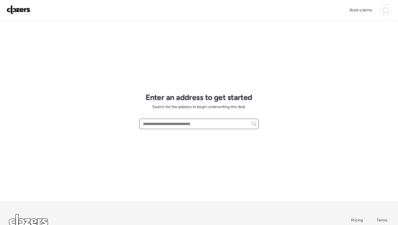
click at [156, 123] on input "text" at bounding box center [199, 124] width 115 height 8
paste input "**********"
click at [149, 126] on input "**********" at bounding box center [199, 124] width 115 height 8
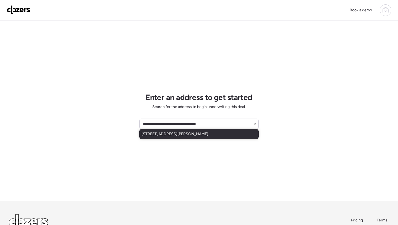
click at [157, 135] on span "[STREET_ADDRESS][PERSON_NAME]" at bounding box center [175, 134] width 67 height 6
type input "**********"
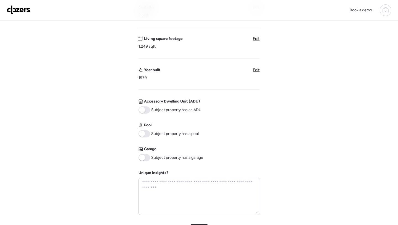
scroll to position [156, 0]
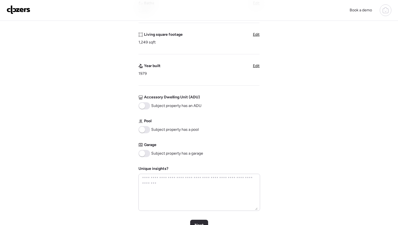
click at [149, 153] on span at bounding box center [145, 153] width 12 height 7
click at [201, 223] on span "Next" at bounding box center [199, 225] width 9 height 6
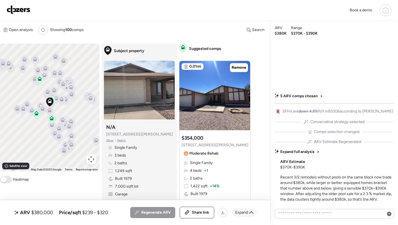
click at [248, 214] on div "Expand" at bounding box center [244, 212] width 25 height 9
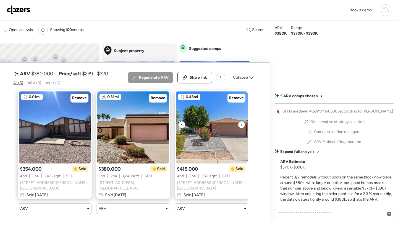
scroll to position [0, 162]
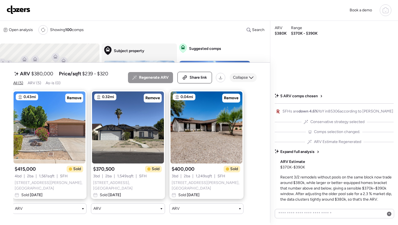
click at [242, 80] on span "Collapse" at bounding box center [240, 78] width 15 height 6
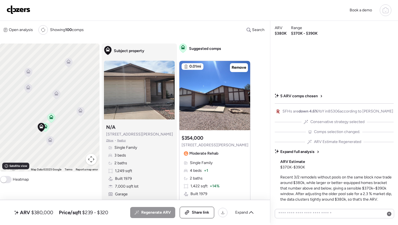
click at [51, 141] on icon at bounding box center [50, 141] width 4 height 2
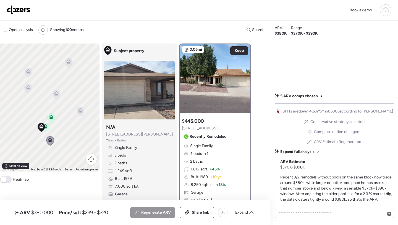
click at [79, 108] on icon at bounding box center [80, 110] width 4 height 4
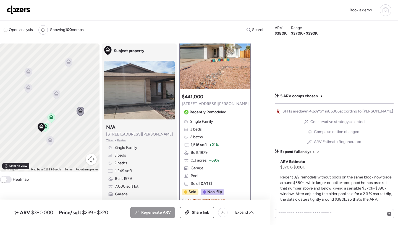
scroll to position [30, 0]
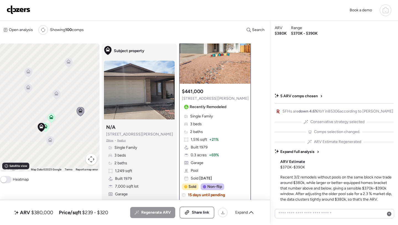
click at [55, 98] on icon at bounding box center [56, 94] width 7 height 9
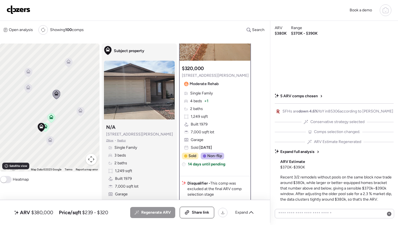
scroll to position [53, 0]
click at [28, 88] on icon at bounding box center [28, 88] width 4 height 2
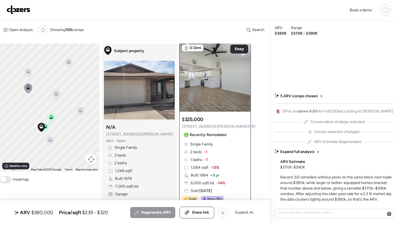
scroll to position [0, 0]
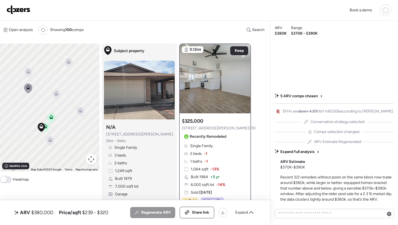
click at [28, 72] on icon at bounding box center [29, 73] width 4 height 2
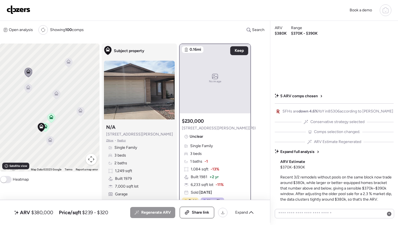
click at [41, 215] on span "$380,000" at bounding box center [42, 212] width 22 height 7
click at [40, 210] on span "$380,000" at bounding box center [42, 212] width 22 height 7
copy span "380,000"
click at [194, 209] on span "Share link" at bounding box center [200, 212] width 17 height 6
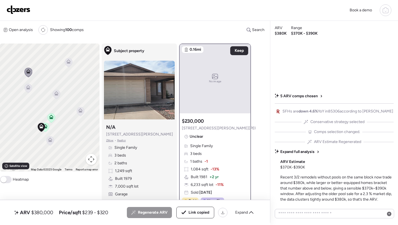
click at [15, 13] on img at bounding box center [19, 9] width 24 height 9
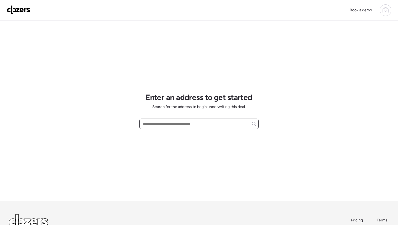
click at [163, 122] on input "text" at bounding box center [199, 124] width 115 height 8
paste input "**********"
click at [162, 134] on span "[STREET_ADDRESS]" at bounding box center [160, 134] width 36 height 6
type input "**********"
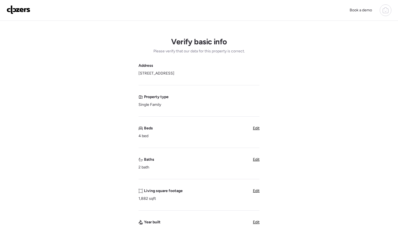
click at [258, 162] on span "Edit" at bounding box center [256, 159] width 7 height 5
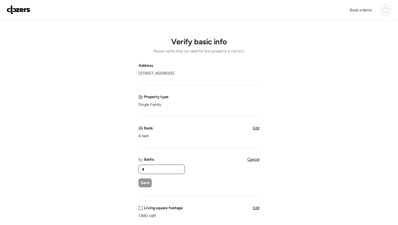
click at [178, 167] on input "*" at bounding box center [161, 169] width 41 height 8
type input "*"
click at [149, 180] on span "Save" at bounding box center [145, 183] width 9 height 6
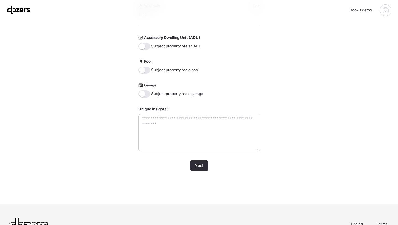
scroll to position [223, 0]
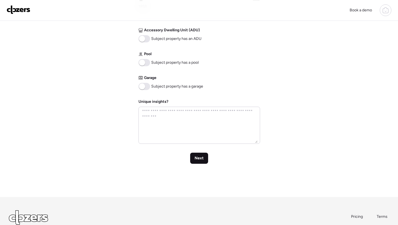
click at [195, 159] on span "Next" at bounding box center [199, 158] width 9 height 6
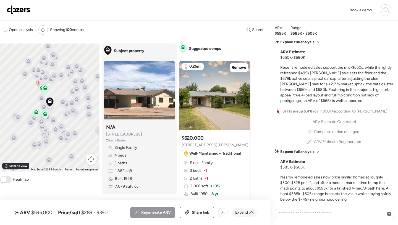
click at [238, 215] on span "Expand" at bounding box center [241, 212] width 13 height 6
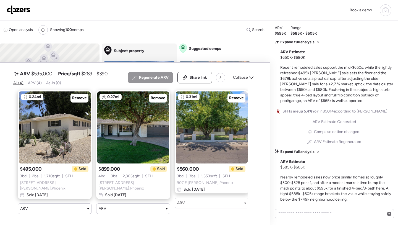
scroll to position [0, 84]
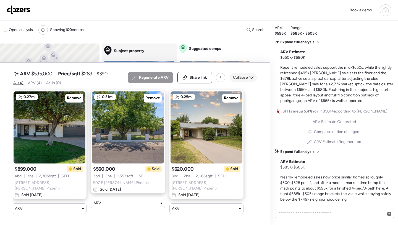
click at [250, 80] on icon at bounding box center [251, 77] width 4 height 4
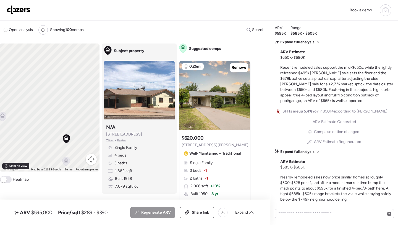
drag, startPoint x: 49, startPoint y: 128, endPoint x: 31, endPoint y: 86, distance: 46.0
click at [31, 86] on div "To activate drag with keyboard, press Alt + Enter. Once in keyboard drag state,…" at bounding box center [50, 107] width 100 height 128
click at [47, 125] on icon at bounding box center [48, 123] width 7 height 9
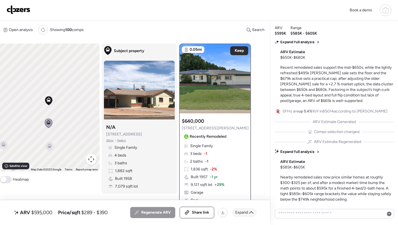
click at [238, 214] on span "Expand" at bounding box center [241, 212] width 13 height 6
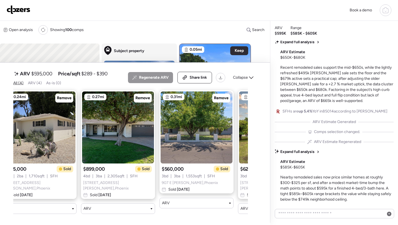
scroll to position [0, 0]
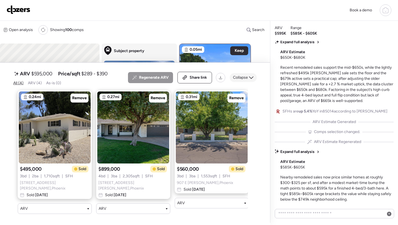
click at [240, 80] on span "Collapse" at bounding box center [240, 78] width 15 height 6
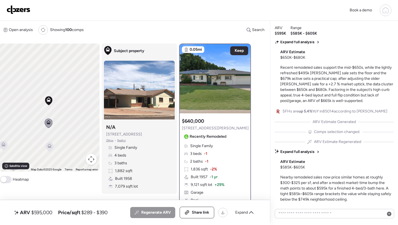
click at [50, 147] on icon at bounding box center [50, 147] width 4 height 2
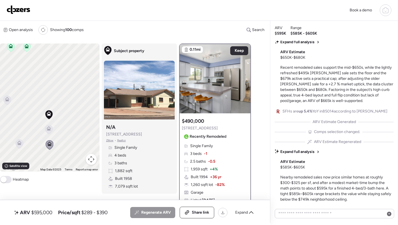
click at [20, 144] on icon at bounding box center [19, 144] width 4 height 2
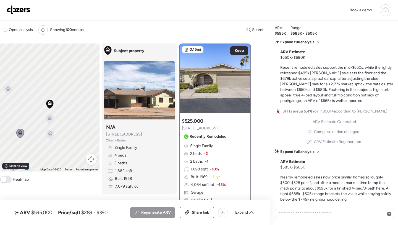
drag, startPoint x: 34, startPoint y: 146, endPoint x: 50, endPoint y: 104, distance: 45.1
click at [49, 104] on div "To activate drag with keyboard, press Alt + Enter. Once in keyboard drag state,…" at bounding box center [50, 107] width 100 height 128
click at [45, 213] on span "$595,000" at bounding box center [41, 212] width 21 height 7
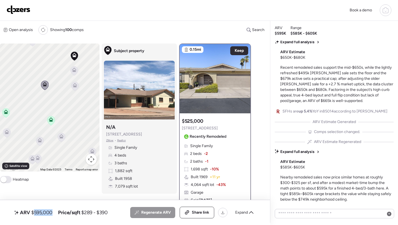
copy span "595,000"
click at [193, 212] on span "Share link" at bounding box center [200, 212] width 17 height 6
click at [14, 12] on img at bounding box center [19, 9] width 24 height 9
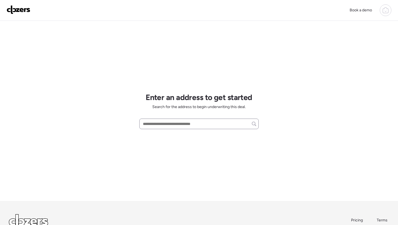
click at [161, 129] on div at bounding box center [199, 123] width 120 height 11
click at [167, 123] on input "text" at bounding box center [199, 124] width 115 height 8
paste input "**********"
click at [162, 135] on span "[STREET_ADDRESS]" at bounding box center [160, 134] width 36 height 6
type input "**********"
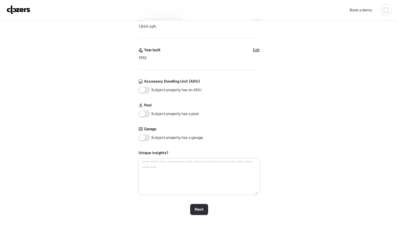
scroll to position [187, 0]
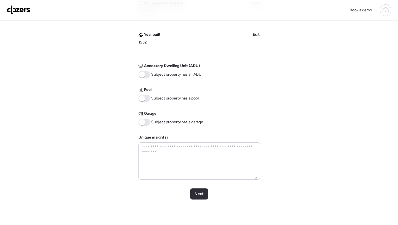
click at [144, 120] on span at bounding box center [142, 122] width 6 height 6
click at [197, 192] on span "Next" at bounding box center [199, 194] width 9 height 6
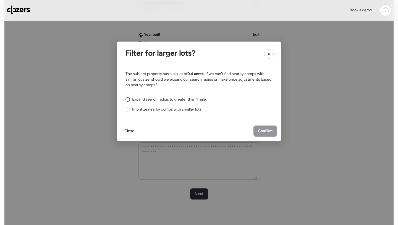
click at [141, 100] on span "Expand search radius to greater than 1 mile." at bounding box center [169, 100] width 75 height 6
click at [256, 128] on div "Confirm" at bounding box center [266, 130] width 24 height 11
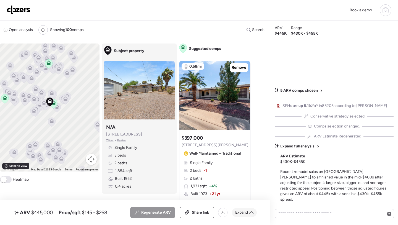
click at [246, 211] on span "Expand" at bounding box center [241, 212] width 13 height 6
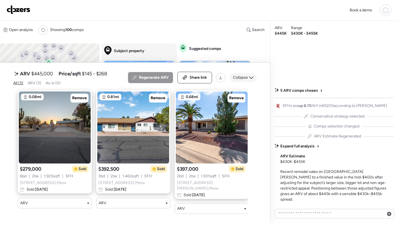
click at [244, 80] on span "Collapse" at bounding box center [240, 78] width 15 height 6
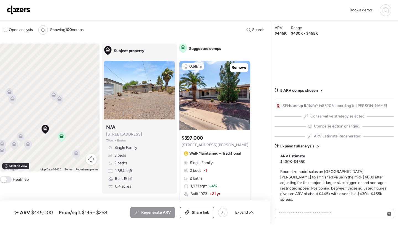
click at [29, 144] on icon at bounding box center [28, 144] width 4 height 4
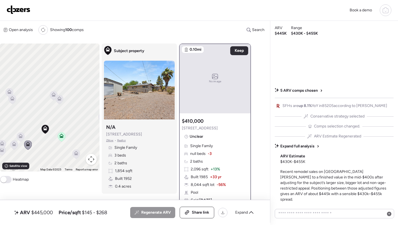
click at [22, 139] on icon at bounding box center [20, 136] width 7 height 9
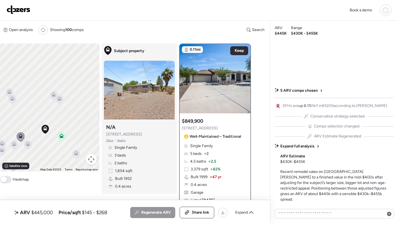
click at [16, 144] on icon at bounding box center [14, 144] width 4 height 4
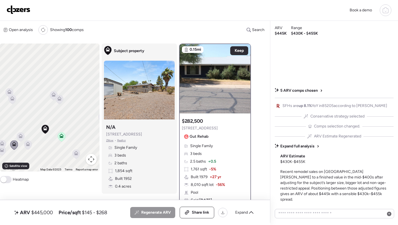
click at [43, 213] on span "$445,000" at bounding box center [42, 212] width 22 height 7
copy span "445,000"
click at [206, 209] on span "Share link" at bounding box center [200, 212] width 17 height 6
click at [26, 11] on img at bounding box center [19, 9] width 24 height 9
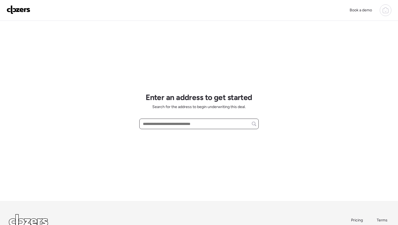
click at [163, 123] on input "text" at bounding box center [199, 124] width 115 height 8
paste input "**********"
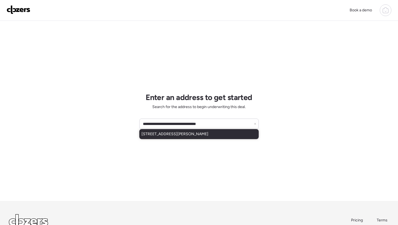
click at [167, 133] on span "[STREET_ADDRESS][PERSON_NAME]" at bounding box center [175, 134] width 67 height 6
type input "**********"
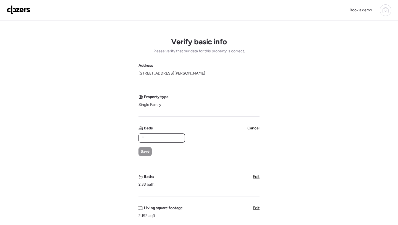
click at [150, 139] on input "text" at bounding box center [161, 138] width 41 height 8
type input "*"
click at [148, 155] on div "Save" at bounding box center [145, 151] width 13 height 9
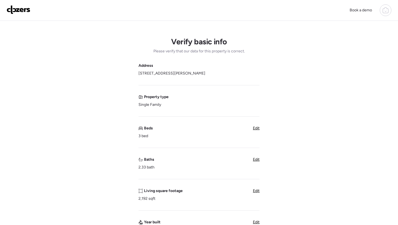
click at [258, 161] on span "Edit" at bounding box center [256, 159] width 7 height 5
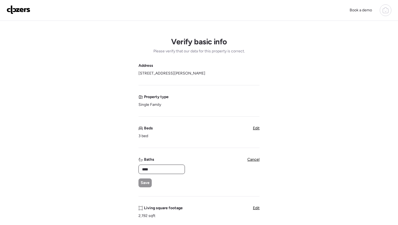
click at [165, 169] on input "****" at bounding box center [161, 169] width 41 height 8
type input "*"
click at [147, 182] on span "Save" at bounding box center [145, 183] width 9 height 6
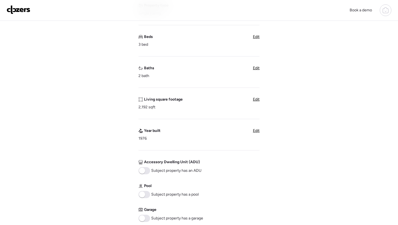
scroll to position [185, 0]
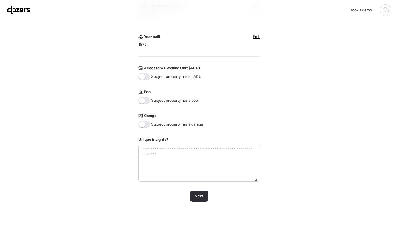
click at [151, 101] on div "Subject property has a pool" at bounding box center [169, 100] width 60 height 7
click at [149, 101] on span at bounding box center [145, 100] width 12 height 7
click at [149, 101] on span at bounding box center [147, 100] width 6 height 6
click at [147, 100] on span at bounding box center [145, 100] width 12 height 7
click at [147, 122] on span at bounding box center [145, 124] width 12 height 7
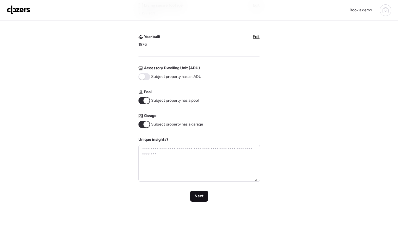
click at [201, 201] on div "Next" at bounding box center [199, 195] width 18 height 11
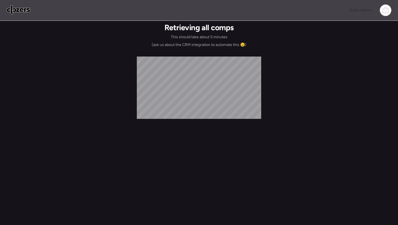
scroll to position [0, 0]
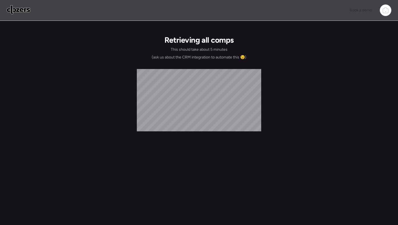
click at [200, 197] on div "Retrieving all comps This should take about 5 minutes (ask us about the CRM int…" at bounding box center [199, 128] width 390 height 217
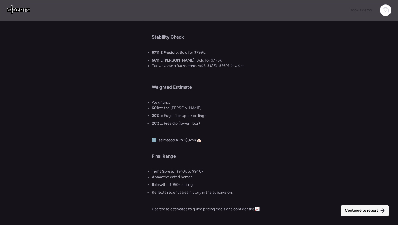
click at [362, 208] on span "Continue to report" at bounding box center [361, 210] width 33 height 6
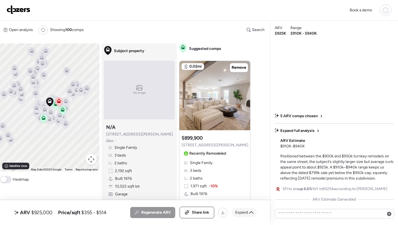
click at [239, 216] on div "Expand" at bounding box center [244, 212] width 25 height 9
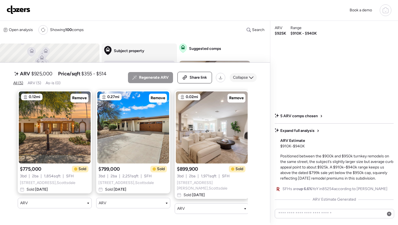
click at [246, 82] on div "Collapse" at bounding box center [243, 77] width 27 height 9
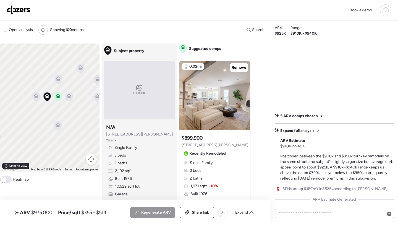
drag, startPoint x: 22, startPoint y: 104, endPoint x: 59, endPoint y: 104, distance: 36.2
click at [59, 104] on div "To activate drag with keyboard, press Alt + Enter. Once in keyboard drag state,…" at bounding box center [50, 107] width 100 height 128
click at [36, 95] on icon at bounding box center [36, 94] width 4 height 2
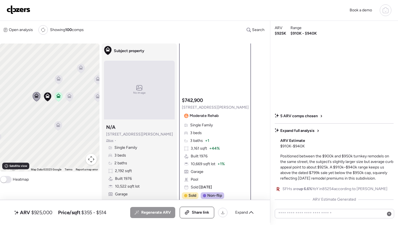
scroll to position [21, 0]
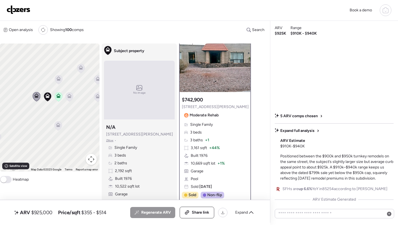
click at [72, 97] on icon at bounding box center [69, 96] width 7 height 9
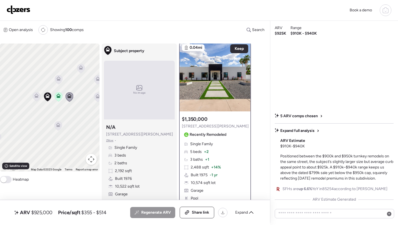
scroll to position [0, 0]
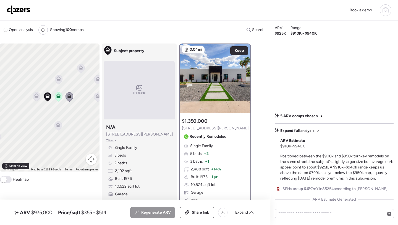
click at [57, 81] on icon at bounding box center [58, 79] width 7 height 9
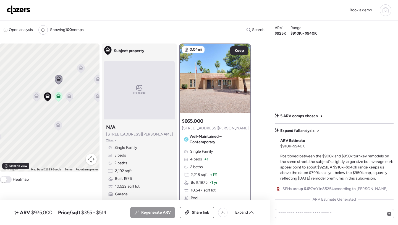
click at [58, 129] on icon at bounding box center [57, 125] width 7 height 9
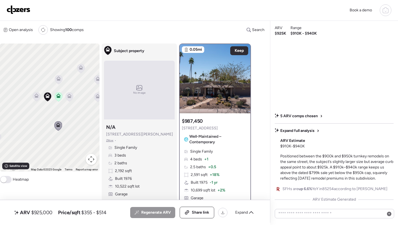
click at [46, 215] on span "$925,000" at bounding box center [41, 212] width 21 height 7
copy span "925,000"
click at [206, 210] on span "Share link" at bounding box center [200, 212] width 17 height 6
click at [20, 9] on img at bounding box center [19, 9] width 24 height 9
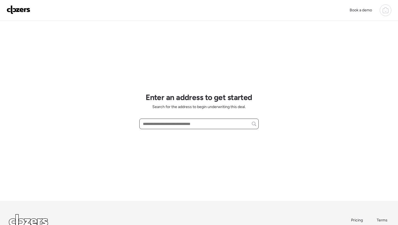
click at [179, 125] on input "text" at bounding box center [199, 124] width 115 height 8
paste input "**********"
click at [178, 135] on span "[STREET_ADDRESS]" at bounding box center [160, 134] width 36 height 6
type input "**********"
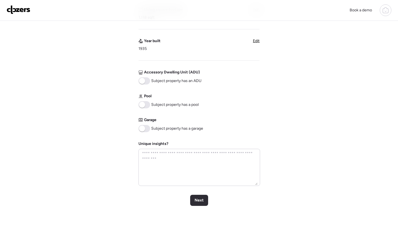
scroll to position [218, 0]
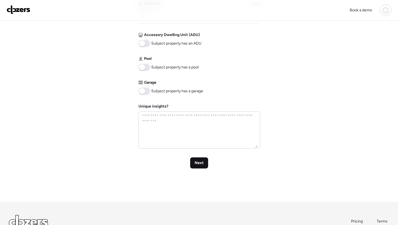
click at [196, 163] on span "Next" at bounding box center [199, 163] width 9 height 6
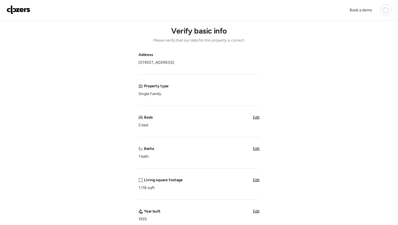
scroll to position [0, 0]
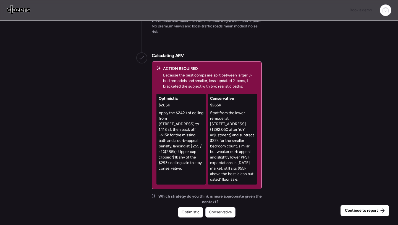
click at [215, 214] on span "Conservative" at bounding box center [220, 212] width 23 height 6
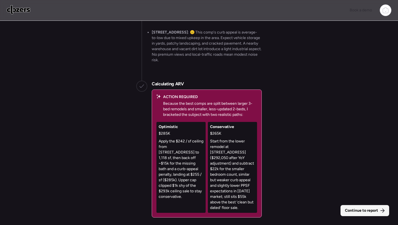
click at [349, 205] on div "Continue to report" at bounding box center [365, 210] width 49 height 11
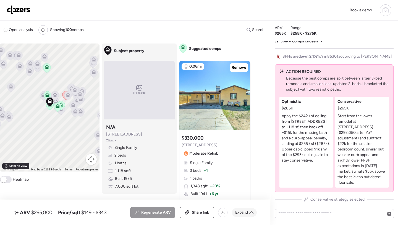
click at [243, 209] on span "Expand" at bounding box center [241, 212] width 13 height 6
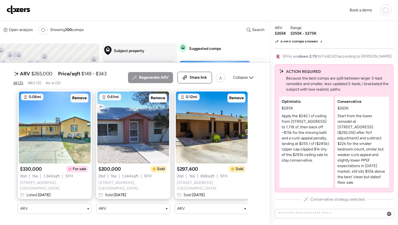
click at [80, 101] on span "Remove" at bounding box center [79, 98] width 15 height 6
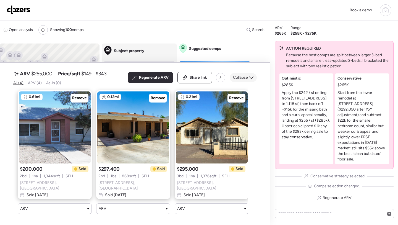
click at [242, 80] on span "Collapse" at bounding box center [240, 78] width 15 height 6
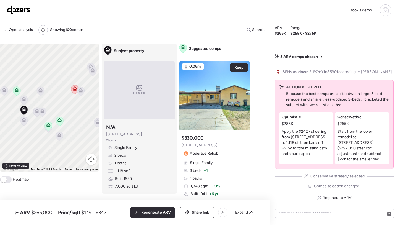
click at [23, 121] on icon at bounding box center [24, 121] width 4 height 2
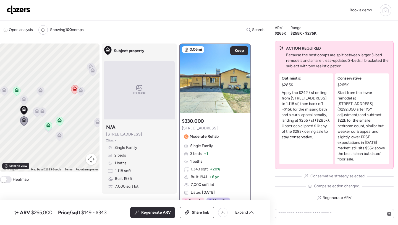
click at [26, 102] on icon at bounding box center [23, 99] width 7 height 9
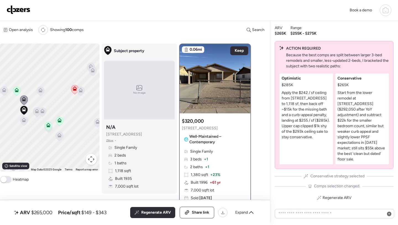
click at [35, 112] on icon at bounding box center [37, 111] width 4 height 4
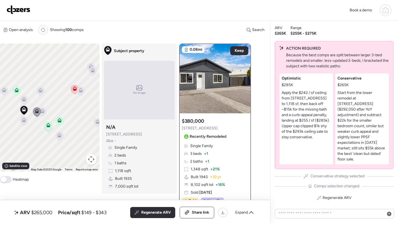
click at [41, 113] on icon at bounding box center [43, 112] width 4 height 2
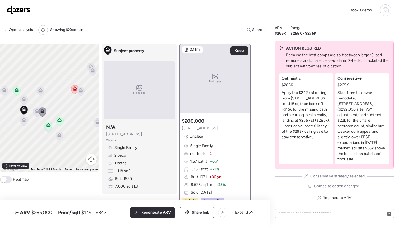
click at [42, 92] on icon at bounding box center [40, 90] width 4 height 4
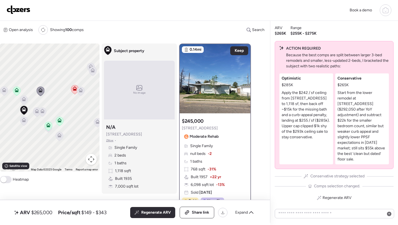
click at [4, 95] on icon at bounding box center [4, 90] width 7 height 9
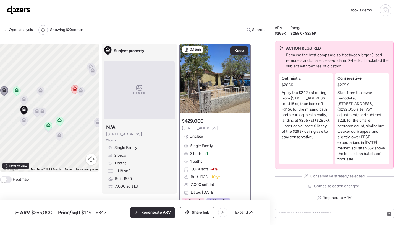
click at [50, 135] on div "To activate drag with keyboard, press Alt + Enter. Once in keyboard drag state,…" at bounding box center [50, 107] width 100 height 128
click at [50, 133] on div "To activate drag with keyboard, press Alt + Enter. Once in keyboard drag state,…" at bounding box center [50, 107] width 100 height 128
click at [50, 131] on div at bounding box center [49, 126] width 8 height 10
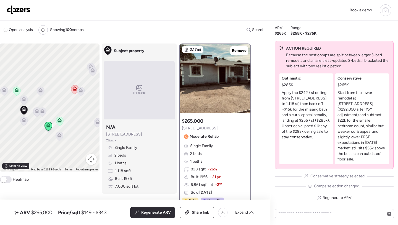
click at [50, 131] on div at bounding box center [49, 126] width 8 height 10
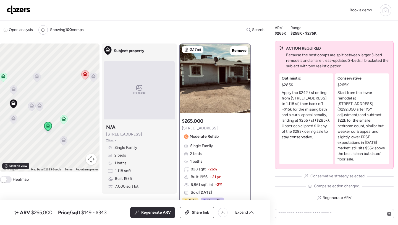
click at [50, 135] on div "To navigate, press the arrow keys. To activate drag with keyboard, press Alt + …" at bounding box center [50, 107] width 100 height 128
click at [50, 135] on div "To activate drag with keyboard, press Alt + Enter. Once in keyboard drag state,…" at bounding box center [50, 107] width 100 height 128
click at [50, 133] on icon at bounding box center [47, 128] width 7 height 9
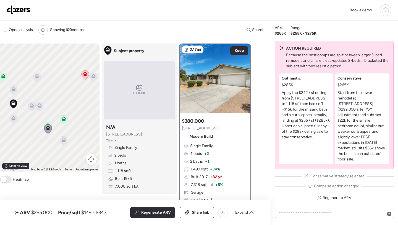
click at [65, 144] on icon at bounding box center [63, 140] width 7 height 9
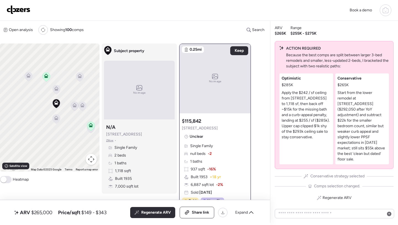
drag, startPoint x: 36, startPoint y: 122, endPoint x: 80, endPoint y: 121, distance: 44.3
click at [80, 121] on div "To activate drag with keyboard, press Alt + Enter. Once in keyboard drag state,…" at bounding box center [50, 107] width 100 height 128
click at [56, 117] on icon at bounding box center [56, 118] width 4 height 4
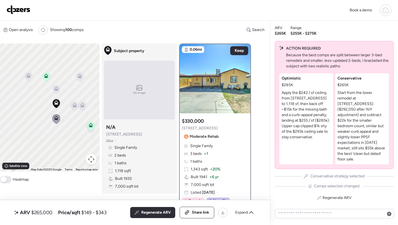
click at [76, 107] on icon at bounding box center [75, 106] width 4 height 2
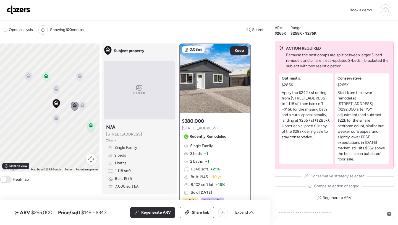
click at [53, 87] on icon at bounding box center [56, 89] width 7 height 9
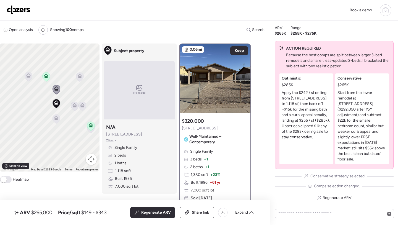
click at [72, 105] on icon at bounding box center [74, 106] width 7 height 9
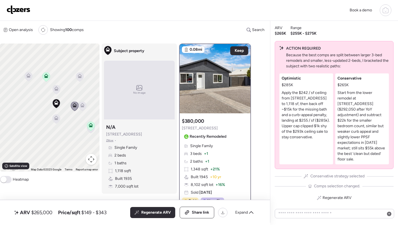
click at [59, 93] on icon at bounding box center [57, 89] width 8 height 9
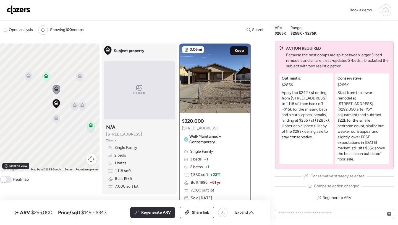
click at [244, 51] on span "Keep" at bounding box center [239, 51] width 9 height 6
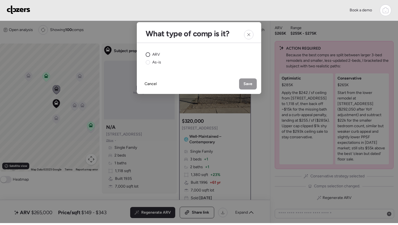
click at [155, 55] on span "ARV" at bounding box center [156, 55] width 8 height 6
click at [252, 87] on div "Save" at bounding box center [248, 83] width 18 height 11
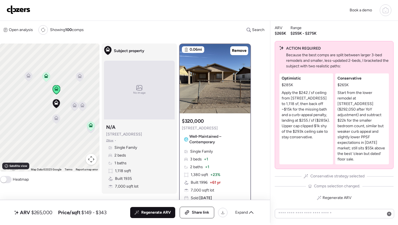
click at [144, 212] on span "Regenerate ARV" at bounding box center [156, 212] width 30 height 6
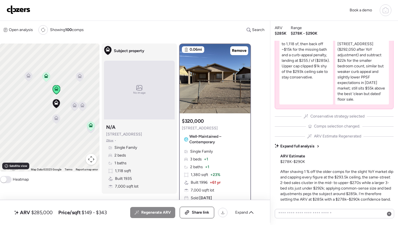
click at [42, 213] on span "$285,000" at bounding box center [42, 212] width 22 height 7
copy span "285,000"
click at [193, 209] on div "Share link" at bounding box center [197, 212] width 34 height 11
click at [19, 6] on img at bounding box center [19, 9] width 24 height 9
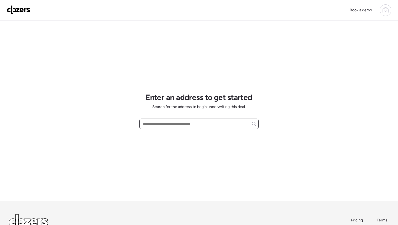
click at [165, 127] on input "text" at bounding box center [199, 124] width 115 height 8
paste input "**********"
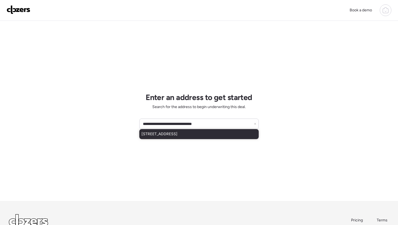
click at [162, 135] on span "[STREET_ADDRESS]" at bounding box center [160, 134] width 36 height 6
type input "**********"
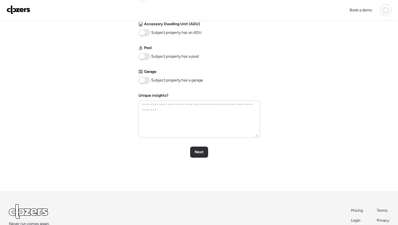
scroll to position [263, 0]
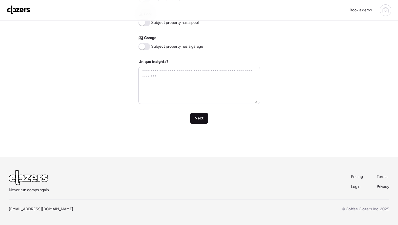
click at [198, 119] on span "Next" at bounding box center [199, 118] width 9 height 6
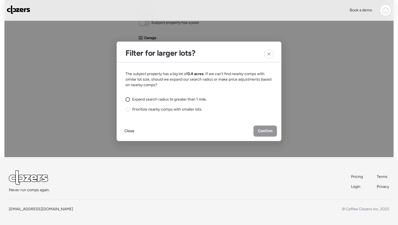
click at [180, 100] on span "Expand search radius to greater than 1 mile." at bounding box center [169, 100] width 75 height 6
click at [267, 132] on span "Confirm" at bounding box center [265, 131] width 15 height 6
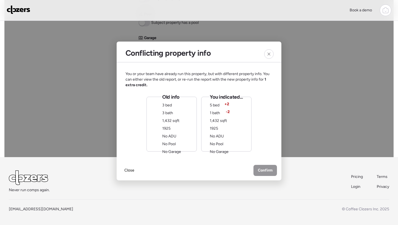
click at [232, 118] on div "You indicated... 5 bed + 2 1 bath -2 1,432 sqft 1925 No ADU No Pool No Garage" at bounding box center [226, 124] width 33 height 61
click at [268, 52] on icon at bounding box center [269, 54] width 4 height 4
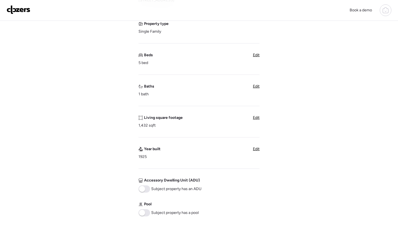
scroll to position [53, 0]
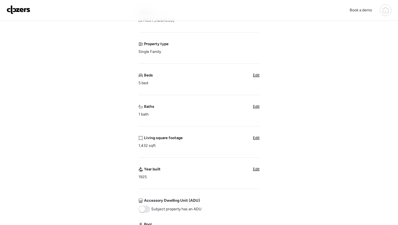
click at [257, 108] on span "Edit" at bounding box center [256, 106] width 7 height 5
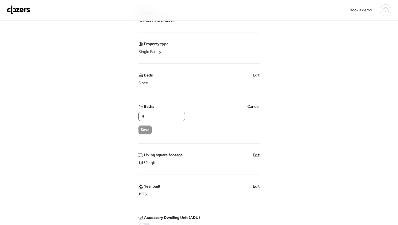
click at [167, 118] on input "*" at bounding box center [161, 116] width 41 height 8
type input "*"
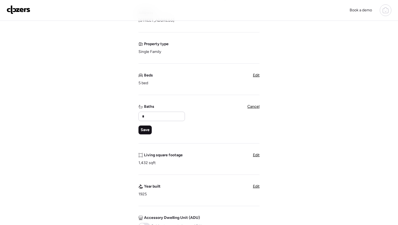
click at [149, 128] on span "Save" at bounding box center [145, 130] width 9 height 6
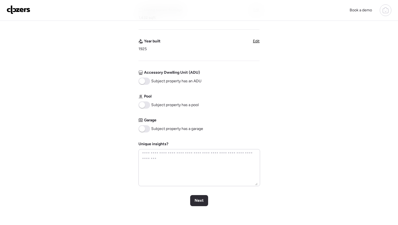
scroll to position [249, 0]
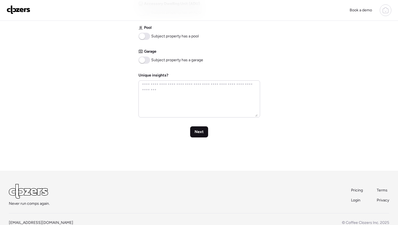
click at [202, 134] on span "Next" at bounding box center [199, 132] width 9 height 6
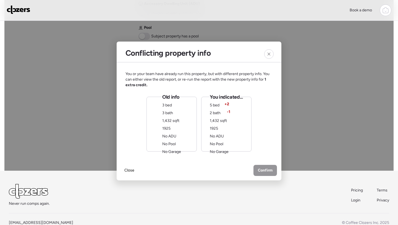
click at [226, 130] on div "You indicated... 5 bed + 2 2 bath -1 1,432 sqft 1925 No ADU No Pool No Garage" at bounding box center [226, 124] width 33 height 61
click at [264, 165] on div "Confirm" at bounding box center [266, 170] width 24 height 11
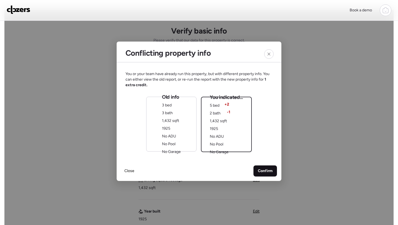
scroll to position [0, 0]
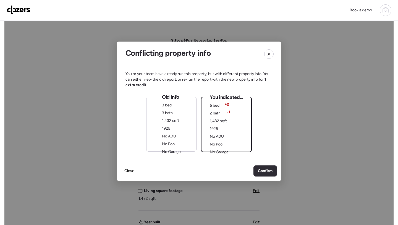
click at [185, 139] on div "Old info 3 bed 3 bath 1,432 sqft 1925 No ADU No Pool No Garage" at bounding box center [171, 124] width 50 height 55
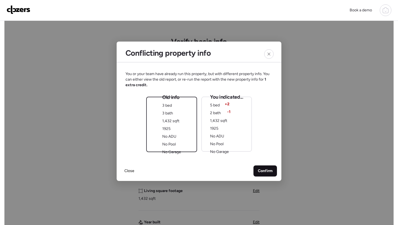
click at [264, 169] on span "Confirm" at bounding box center [265, 171] width 15 height 6
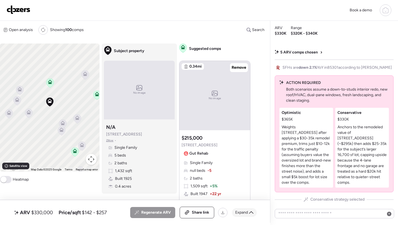
click at [241, 213] on span "Expand" at bounding box center [241, 212] width 13 height 6
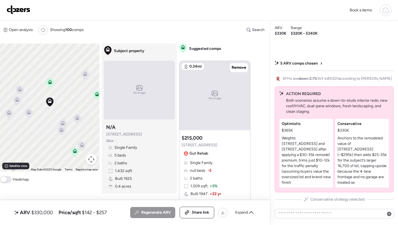
click at [63, 122] on icon at bounding box center [63, 122] width 4 height 2
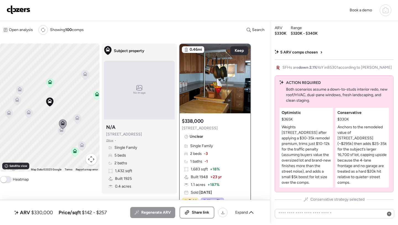
click at [63, 131] on icon at bounding box center [61, 129] width 4 height 4
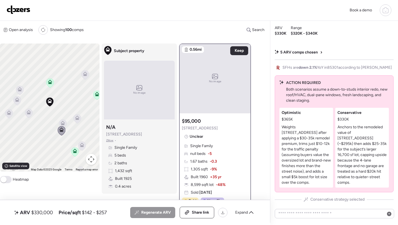
click at [46, 209] on span "$330,000" at bounding box center [42, 212] width 22 height 7
copy span "330,000"
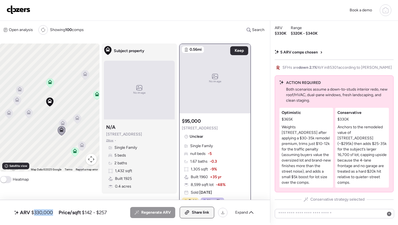
click at [194, 209] on div "Share link" at bounding box center [197, 212] width 34 height 11
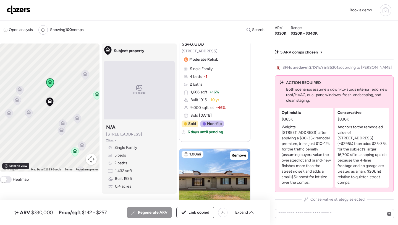
scroll to position [493, 0]
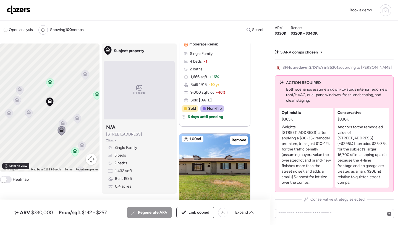
click at [20, 11] on img at bounding box center [19, 9] width 24 height 9
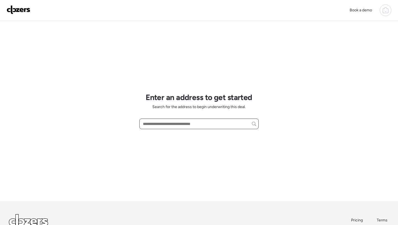
click at [156, 124] on input "text" at bounding box center [199, 124] width 115 height 8
paste input "**********"
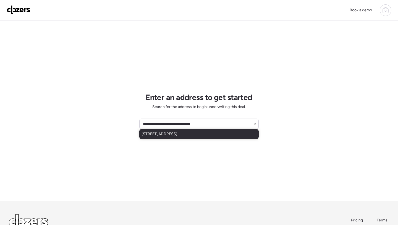
click at [165, 133] on span "[STREET_ADDRESS]" at bounding box center [160, 134] width 36 height 6
type input "**********"
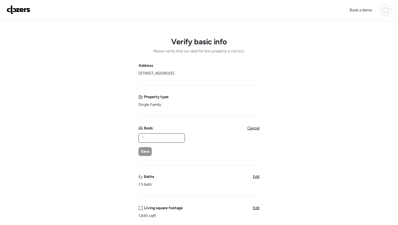
click at [163, 139] on input "text" at bounding box center [161, 138] width 41 height 8
type input "*"
click at [150, 148] on div "Save" at bounding box center [145, 151] width 13 height 9
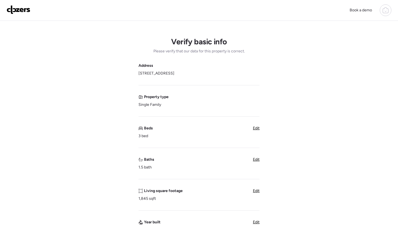
click at [258, 160] on span "Edit" at bounding box center [256, 159] width 7 height 5
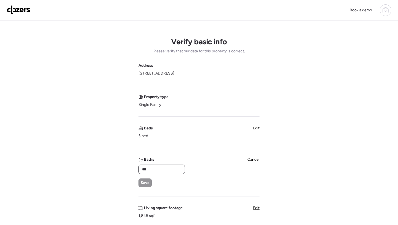
click at [151, 169] on input "***" at bounding box center [161, 169] width 41 height 8
type input "*"
click at [144, 178] on div "* Save" at bounding box center [162, 175] width 46 height 23
click at [142, 189] on div "Address [STREET_ADDRESS] Property type Single Family Beds 3 bed Edit Baths * Sa…" at bounding box center [199, 223] width 121 height 321
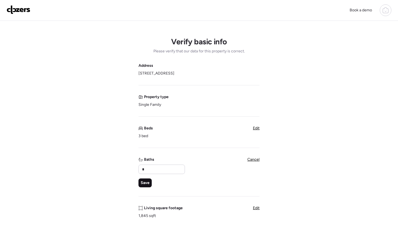
click at [145, 185] on div "Save" at bounding box center [145, 182] width 13 height 9
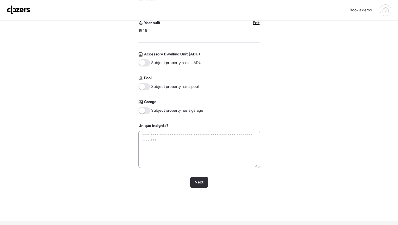
scroll to position [210, 0]
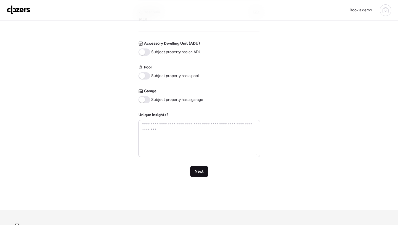
click at [199, 173] on span "Next" at bounding box center [199, 171] width 9 height 6
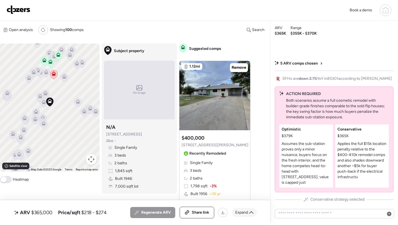
click at [245, 210] on span "Expand" at bounding box center [241, 212] width 13 height 6
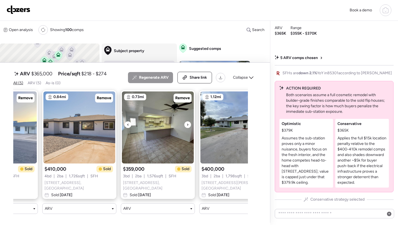
scroll to position [0, 162]
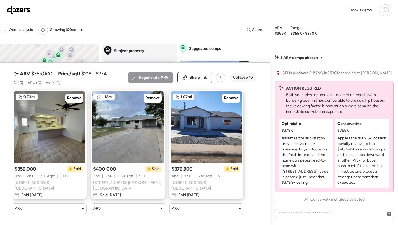
click at [246, 80] on span "Collapse" at bounding box center [240, 78] width 15 height 6
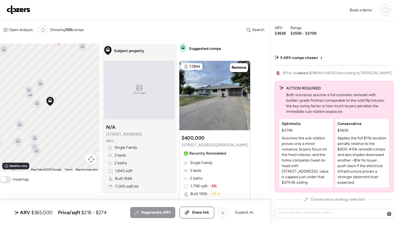
click at [40, 87] on icon at bounding box center [40, 83] width 7 height 9
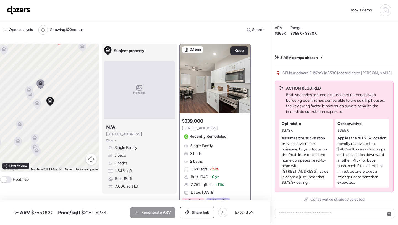
click at [36, 107] on icon at bounding box center [36, 103] width 7 height 9
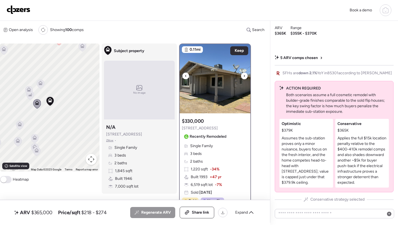
click at [214, 95] on img at bounding box center [215, 78] width 71 height 69
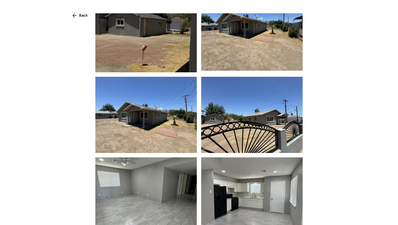
scroll to position [66, 0]
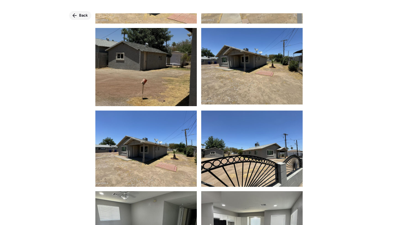
click at [80, 17] on span "Back" at bounding box center [83, 16] width 9 height 6
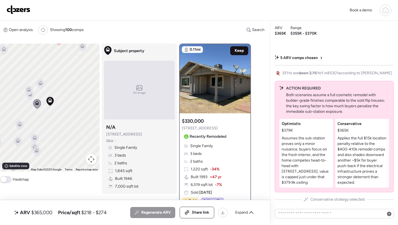
click at [239, 53] on span "Keep" at bounding box center [239, 51] width 9 height 6
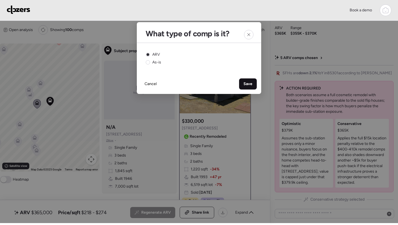
click at [255, 85] on div "Save" at bounding box center [248, 83] width 18 height 11
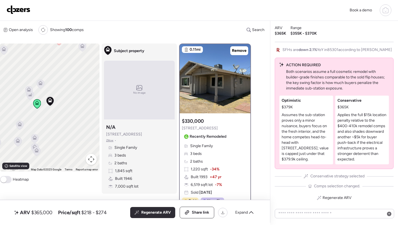
click at [44, 87] on icon at bounding box center [41, 83] width 8 height 9
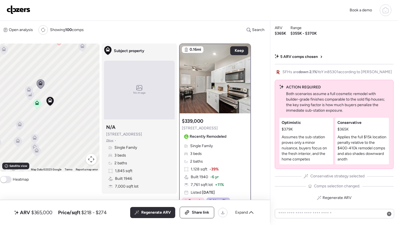
click at [28, 91] on icon at bounding box center [29, 91] width 4 height 2
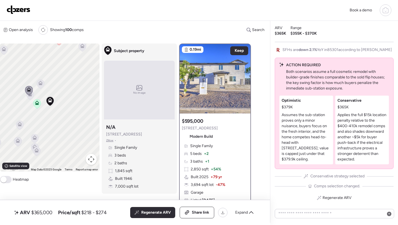
click at [31, 101] on div at bounding box center [30, 95] width 8 height 10
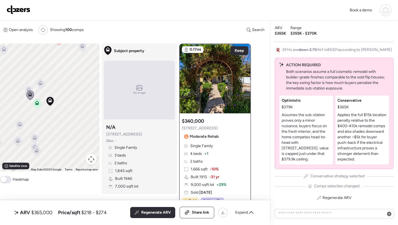
click at [21, 123] on icon at bounding box center [20, 124] width 4 height 4
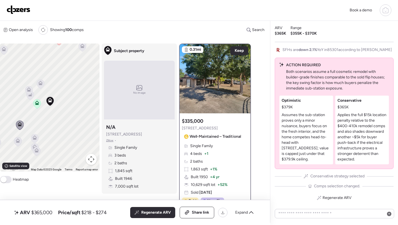
click at [32, 143] on icon at bounding box center [35, 138] width 8 height 9
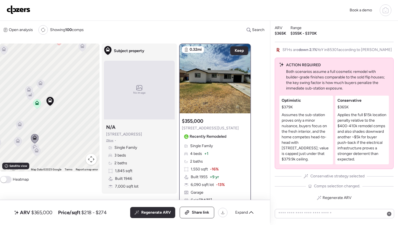
click at [15, 144] on icon at bounding box center [18, 141] width 8 height 9
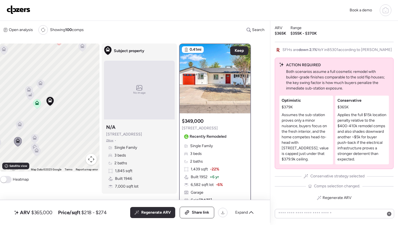
click at [15, 144] on icon at bounding box center [17, 141] width 7 height 9
click at [16, 144] on icon at bounding box center [17, 141] width 7 height 9
click at [18, 139] on icon at bounding box center [18, 139] width 4 height 2
click at [35, 146] on icon at bounding box center [35, 146] width 4 height 4
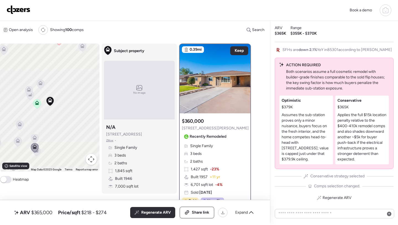
click at [37, 152] on icon at bounding box center [35, 147] width 8 height 9
click at [38, 154] on icon at bounding box center [36, 151] width 7 height 9
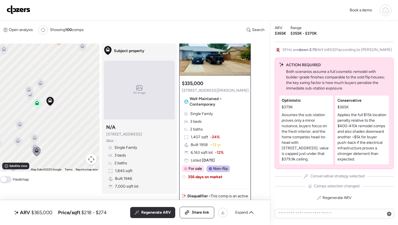
scroll to position [0, 0]
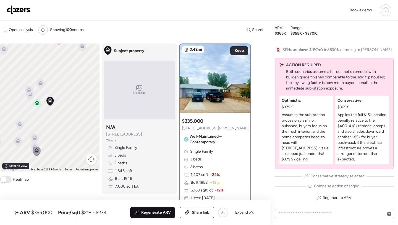
click at [148, 207] on div "Regenerate ARV" at bounding box center [152, 212] width 45 height 11
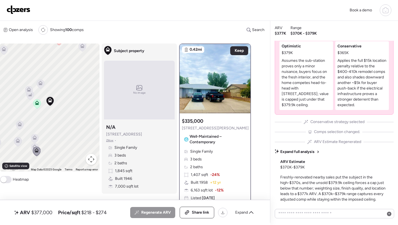
click at [39, 209] on span "$377,000" at bounding box center [41, 212] width 21 height 7
copy span "377,000"
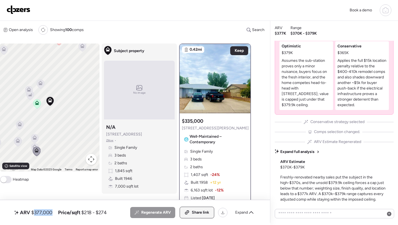
click at [194, 212] on span "Share link" at bounding box center [200, 212] width 17 height 6
